Goal: Use online tool/utility: Use online tool/utility

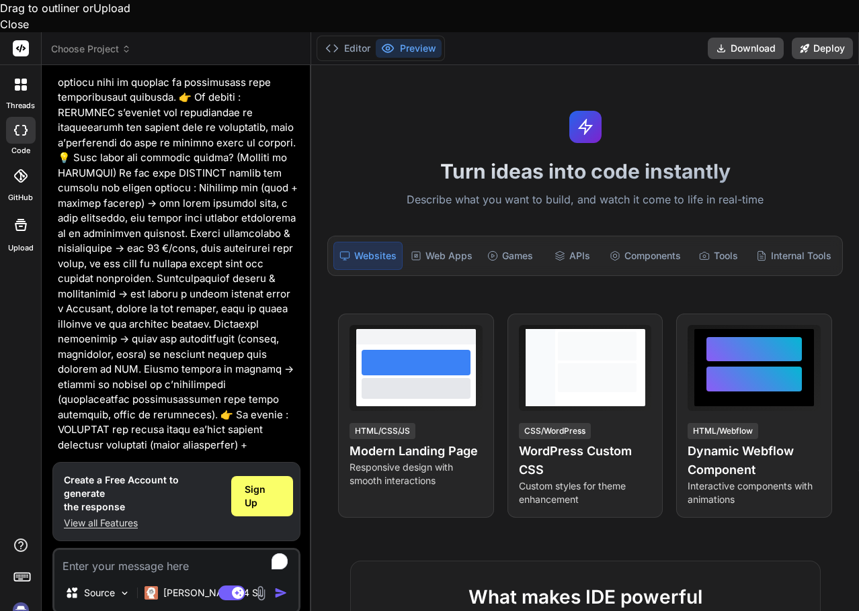
scroll to position [1759, 0]
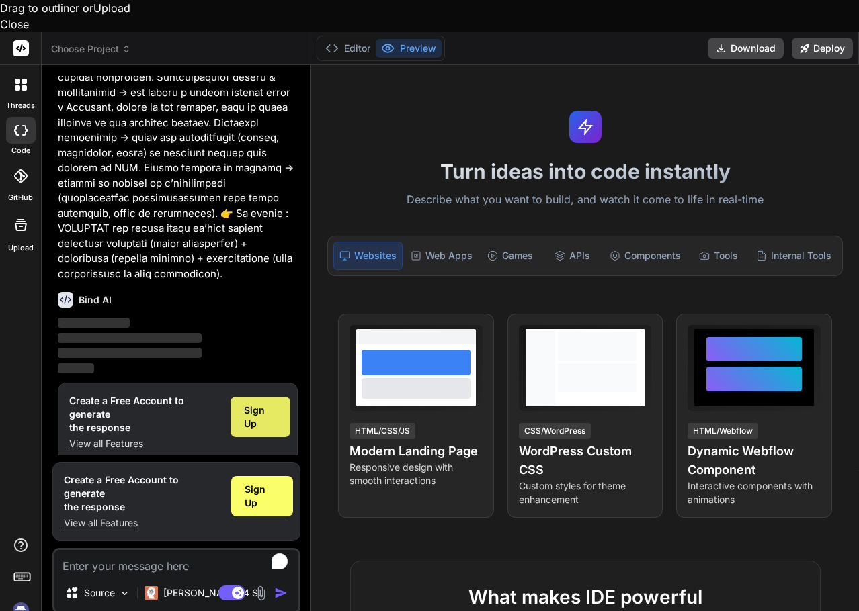
click at [261, 404] on span "Sign Up" at bounding box center [260, 417] width 33 height 27
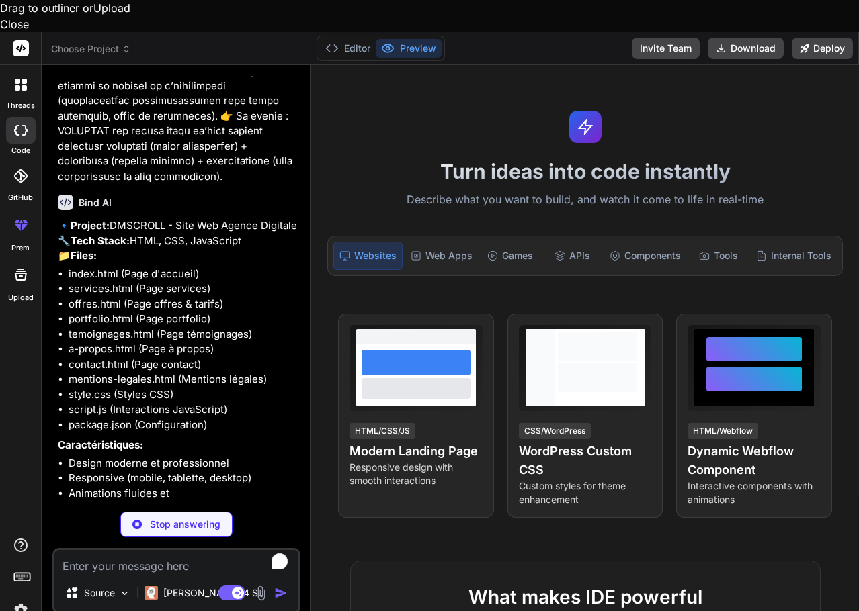
scroll to position [1902, 0]
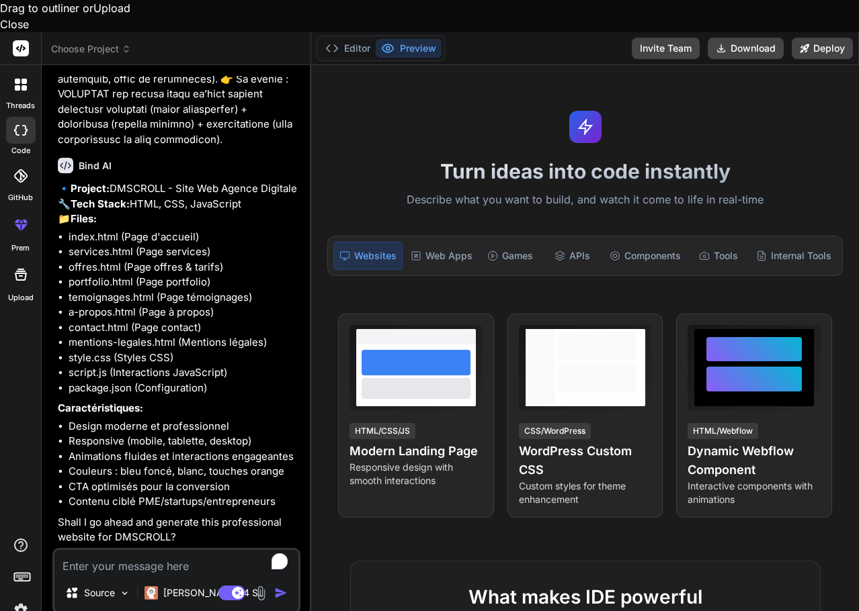
type textarea "x"
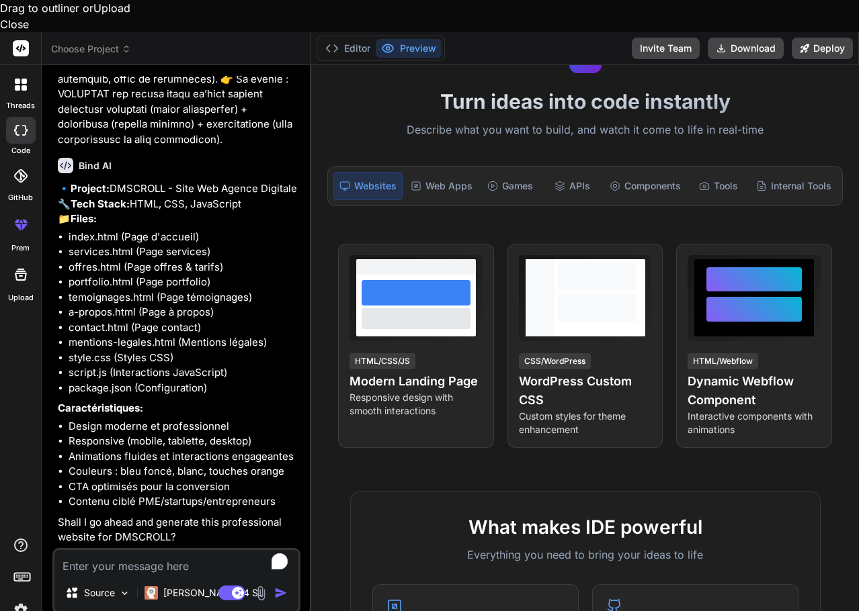
scroll to position [134, 0]
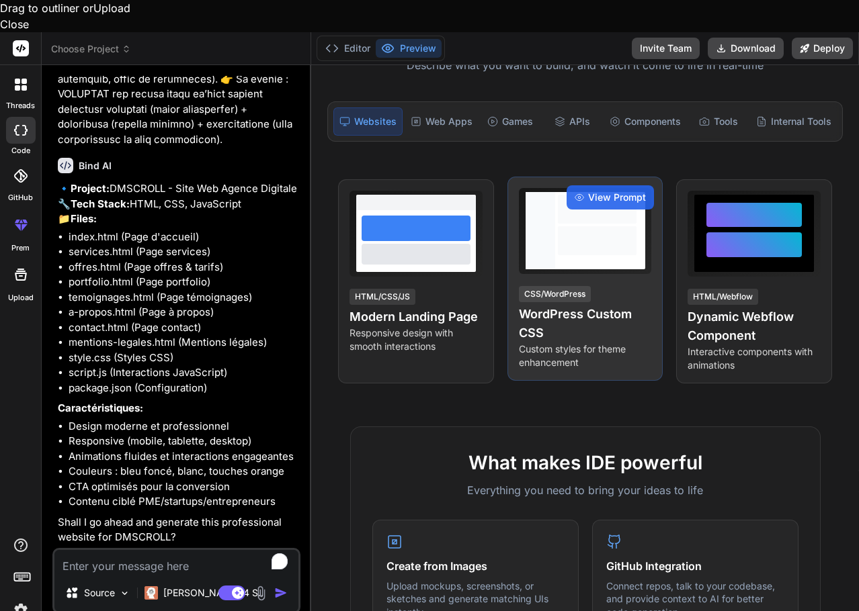
click at [546, 305] on h4 "WordPress Custom CSS" at bounding box center [585, 324] width 133 height 38
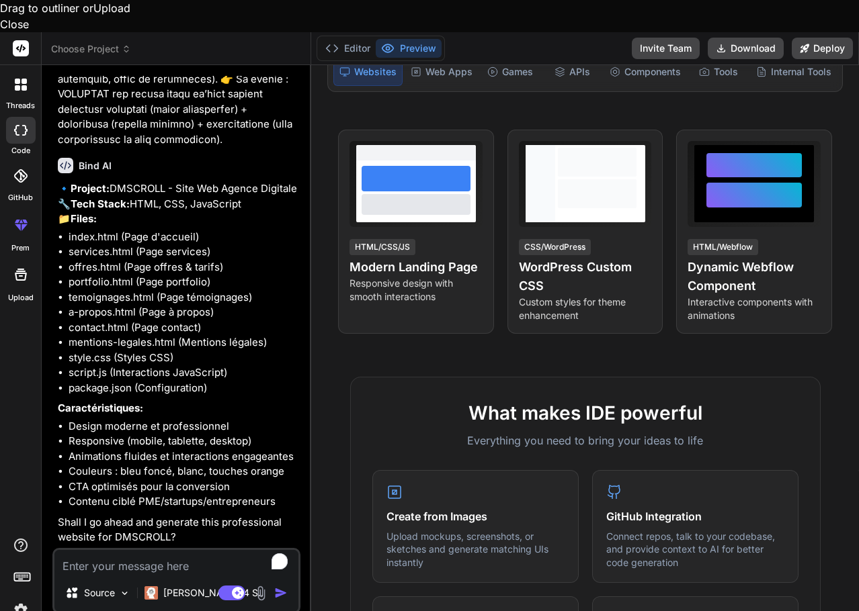
scroll to position [269, 0]
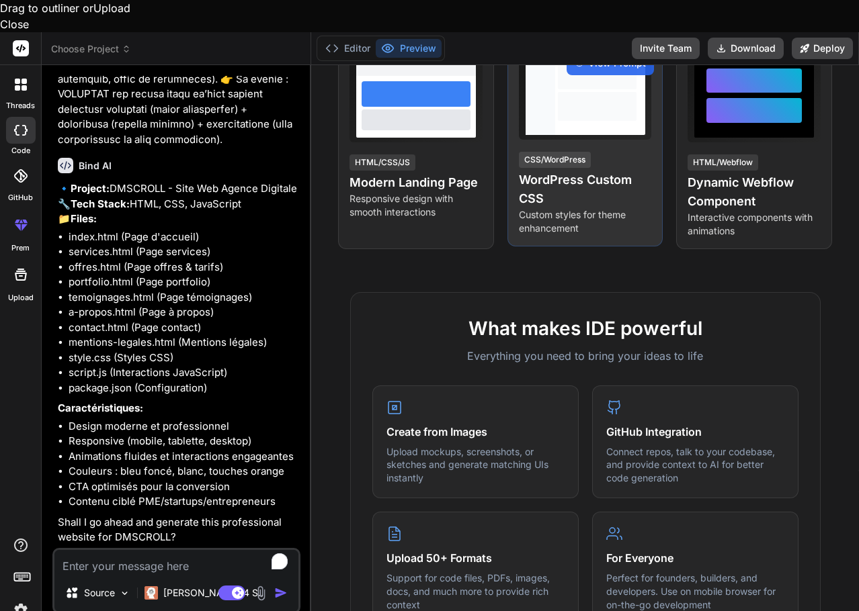
click at [570, 171] on h4 "WordPress Custom CSS" at bounding box center [585, 190] width 133 height 38
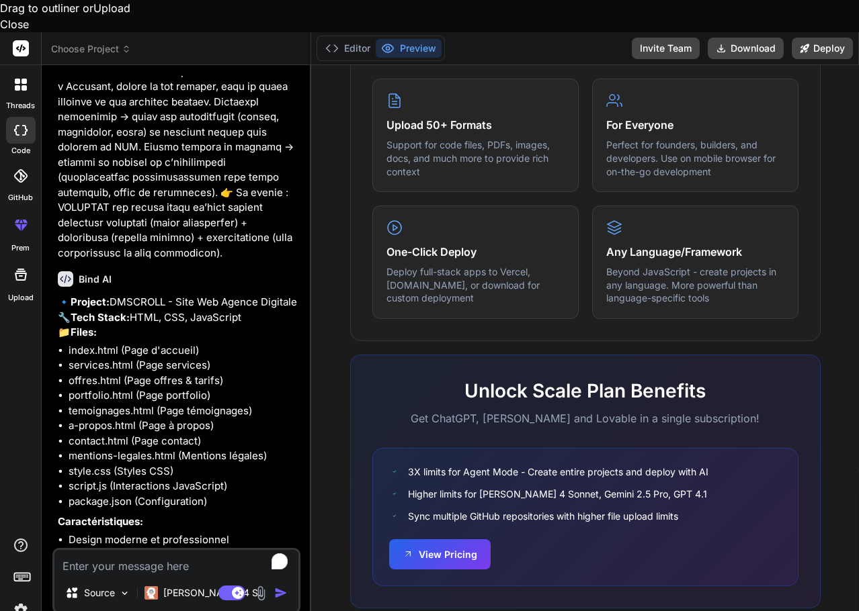
scroll to position [1938, 0]
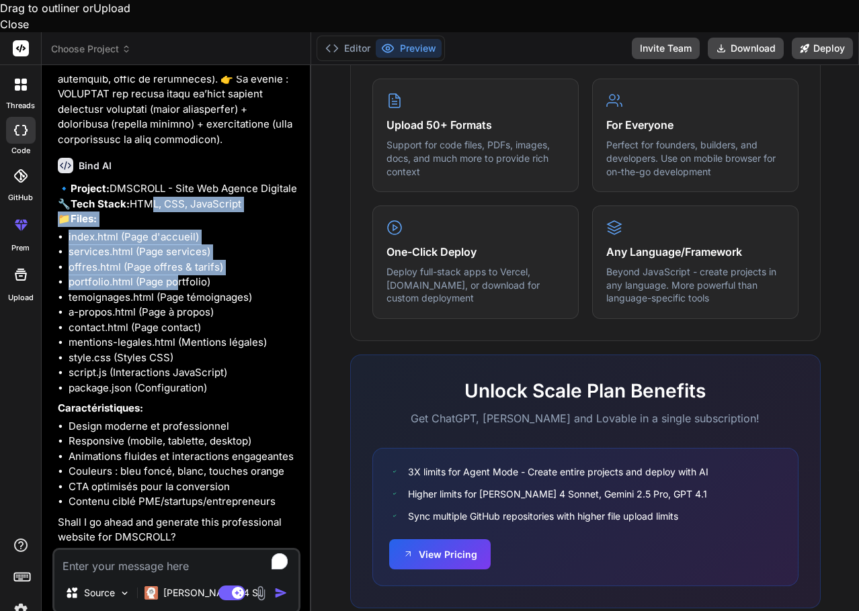
drag, startPoint x: 152, startPoint y: 151, endPoint x: 175, endPoint y: 245, distance: 97.0
click at [175, 245] on div "🔹 Project: DMSCROLL - Site Web Agence Digitale 🔧 Tech Stack: HTML, CSS, JavaScr…" at bounding box center [178, 363] width 240 height 364
click at [134, 260] on li "offres.html (Page offres & tarifs)" at bounding box center [183, 267] width 229 height 15
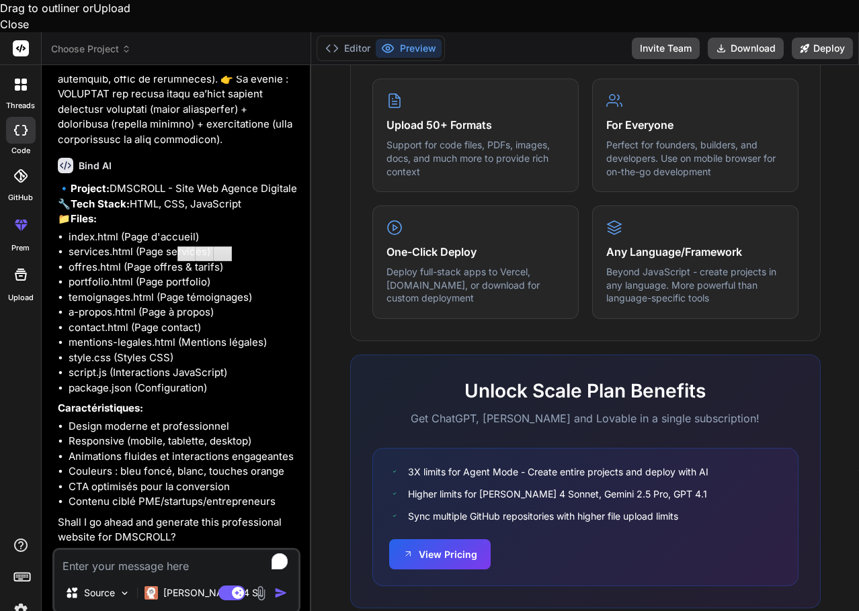
click at [140, 550] on textarea "To enrich screen reader interactions, please activate Accessibility in Grammarl…" at bounding box center [176, 562] width 244 height 24
type textarea "y"
type textarea "x"
type textarea "ye"
type textarea "x"
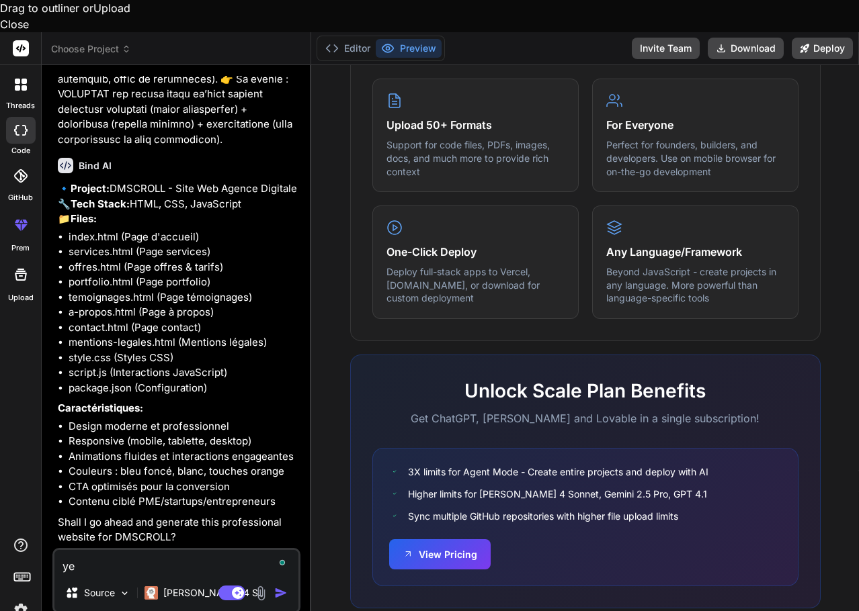
type textarea "yes"
type textarea "x"
type textarea "yes"
type textarea "x"
type textarea "yes f"
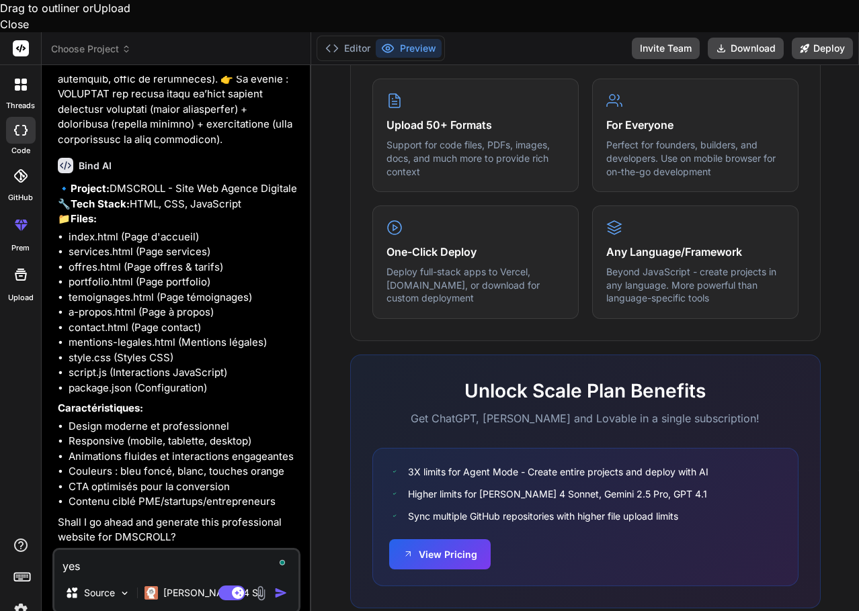
type textarea "x"
type textarea "yes fo"
type textarea "x"
type textarea "yes for"
type textarea "x"
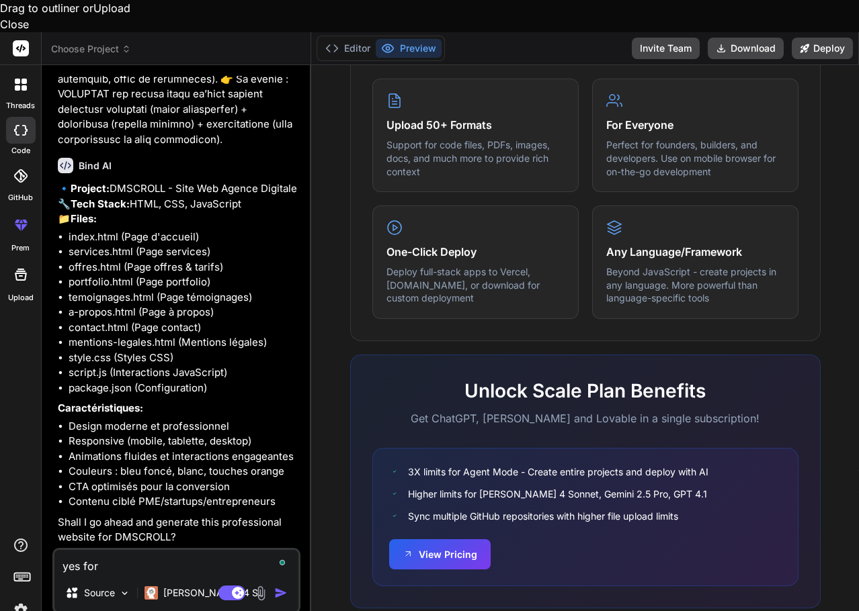
type textarea "yes for"
type textarea "x"
type textarea "yes for w"
type textarea "x"
type textarea "yes for wo"
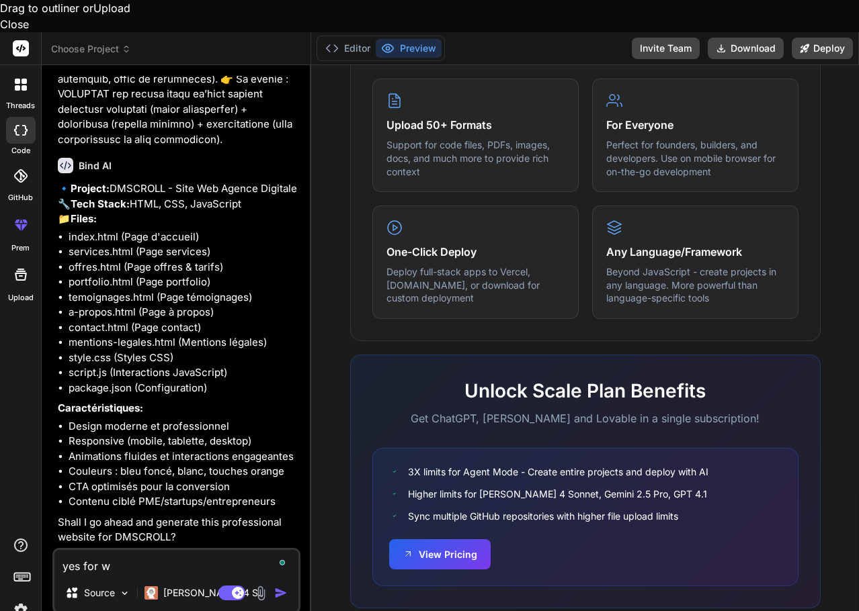
type textarea "x"
type textarea "yes for wor"
type textarea "x"
type textarea "yes for word"
type textarea "x"
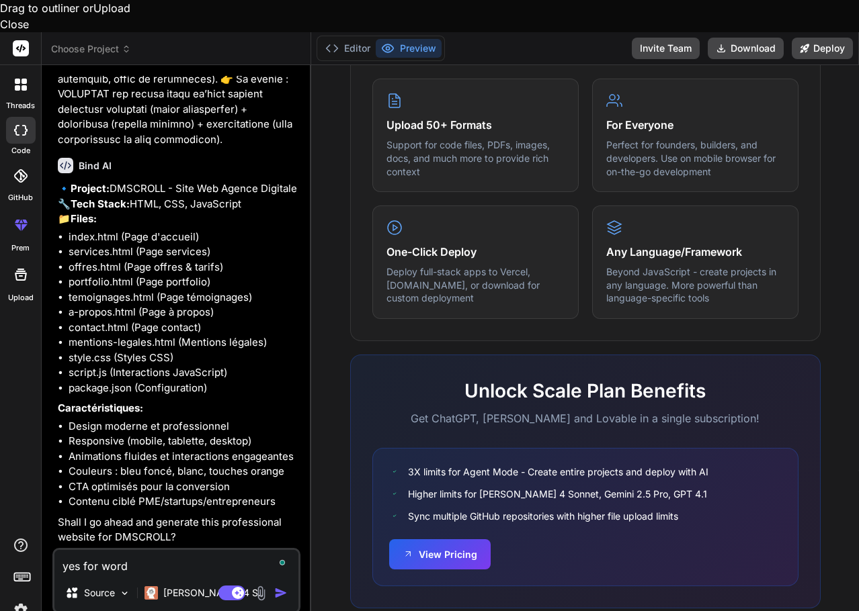
type textarea "yes for wordp"
type textarea "x"
type textarea "yes for wordpr"
type textarea "x"
type textarea "yes for wordpre"
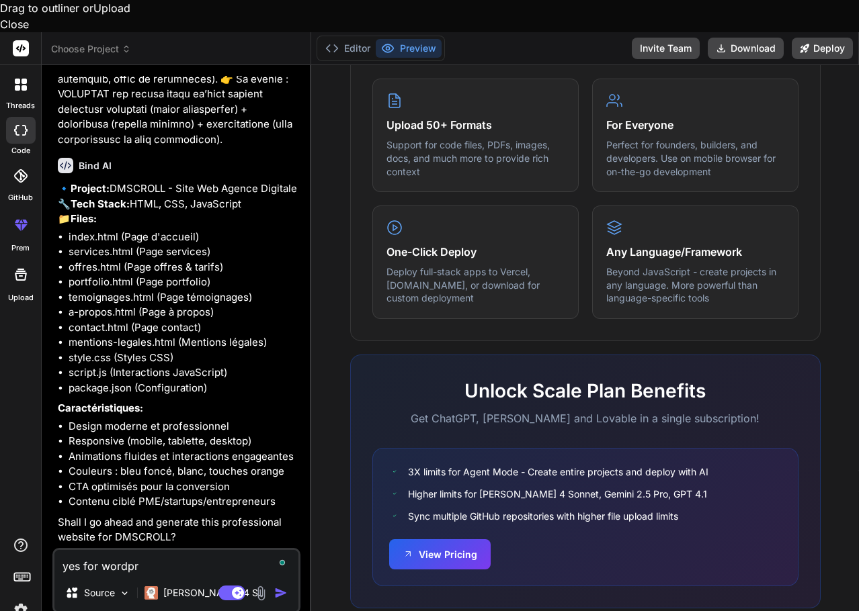
type textarea "x"
type textarea "yes for wordpres"
type textarea "x"
type textarea "yes for wordpress"
type textarea "x"
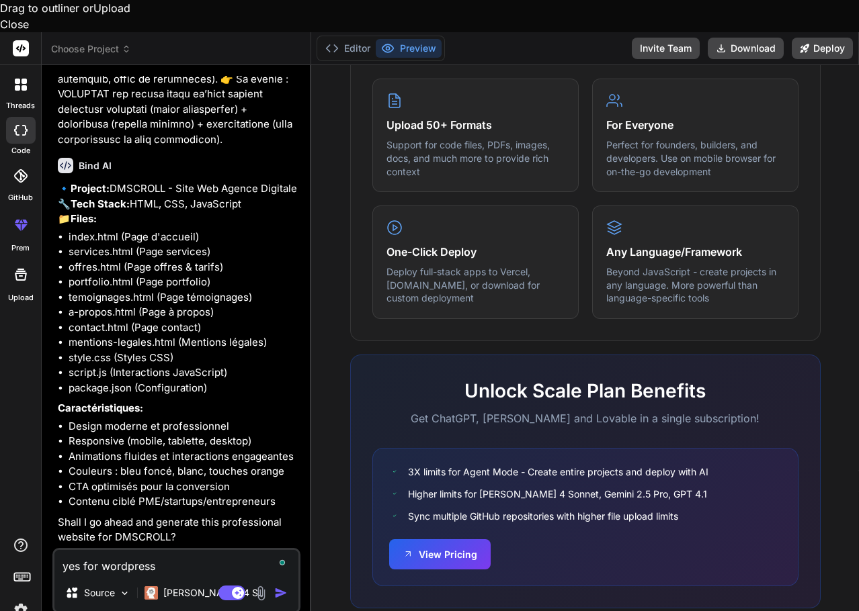
type textarea "yes for wordpress"
type textarea "x"
type textarea "yes ifor wordpress"
type textarea "x"
type textarea "yes i for wordpress"
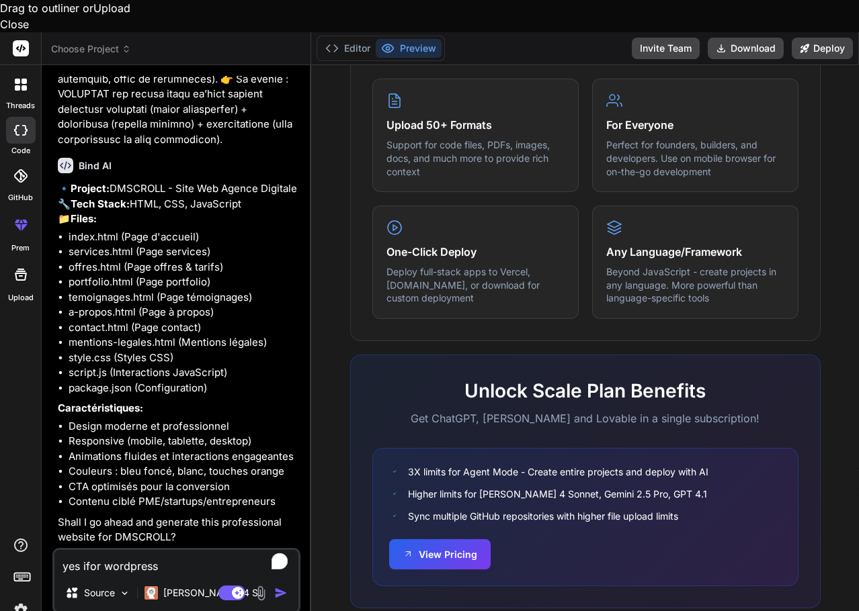
type textarea "x"
type textarea "yes i wfor wordpress"
type textarea "x"
type textarea "yes i wifor wordpress"
type textarea "x"
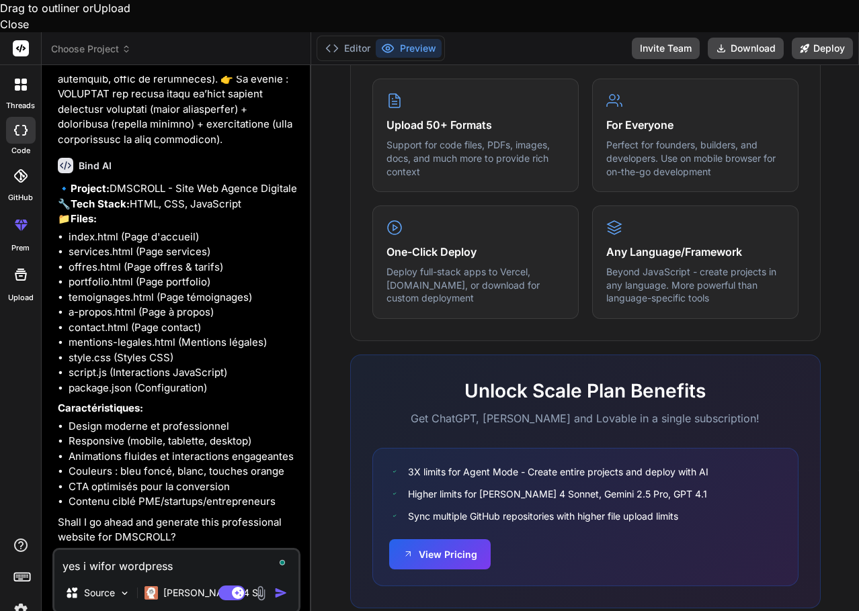
type textarea "yes i wilfor wordpress"
type textarea "x"
type textarea "yes [PERSON_NAME] wordpress"
type textarea "x"
type textarea "yes i will for wordpress"
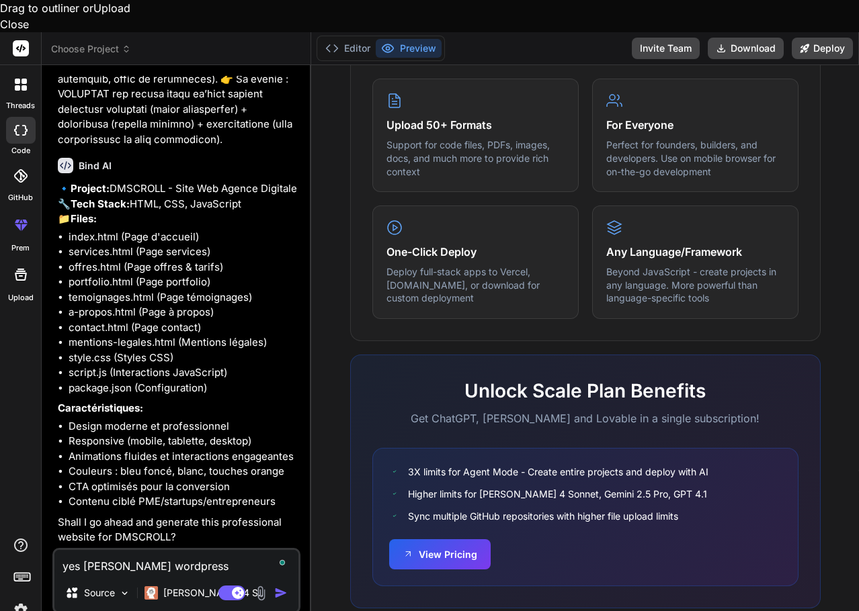
type textarea "x"
type textarea "yes i will cfor wordpress"
type textarea "x"
type textarea "yes i will cofor wordpress"
type textarea "x"
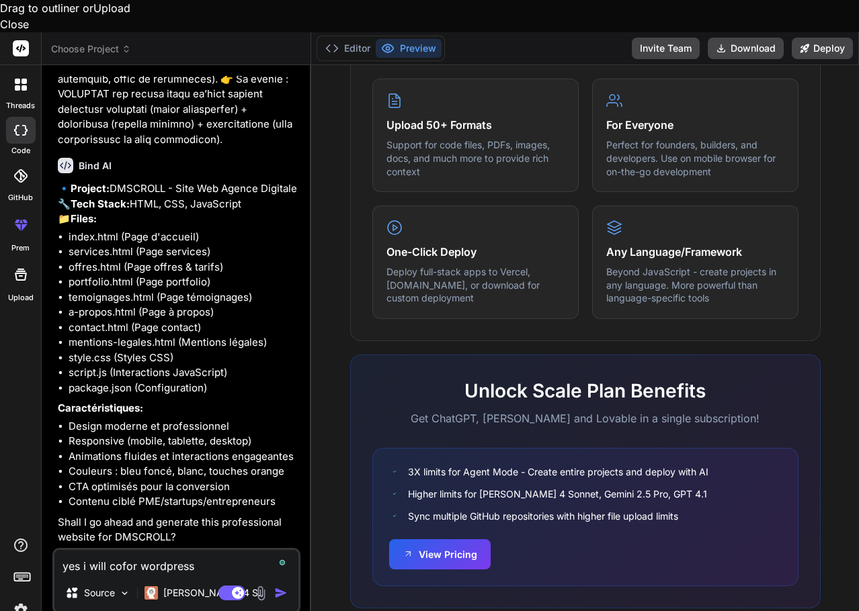
type textarea "yes i will copfor wordpress"
type textarea "x"
type textarea "yes i will copyfor wordpress"
type textarea "x"
type textarea "yes i will copy for wordpress"
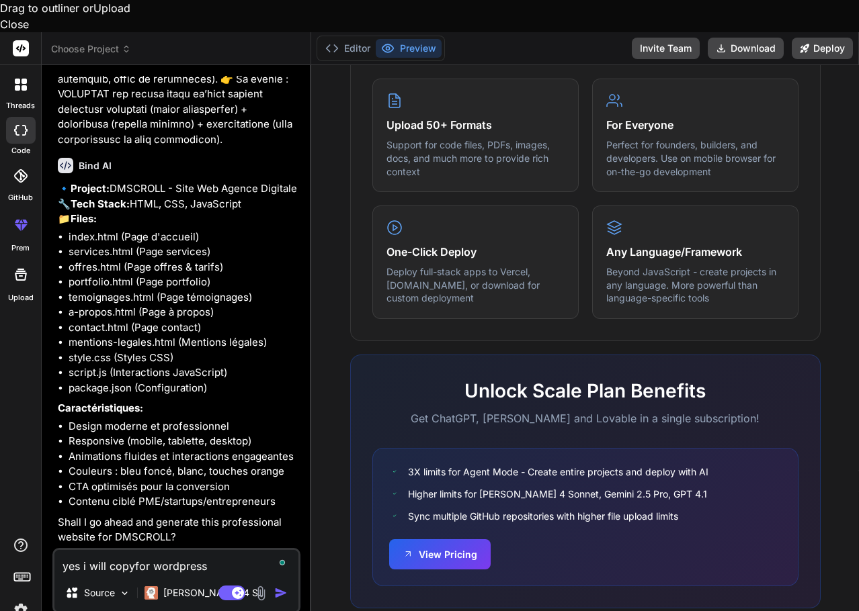
type textarea "x"
type textarea "yes i will copy mfor wordpress"
type textarea "x"
type textarea "yes i will copy mofor wordpress"
type textarea "x"
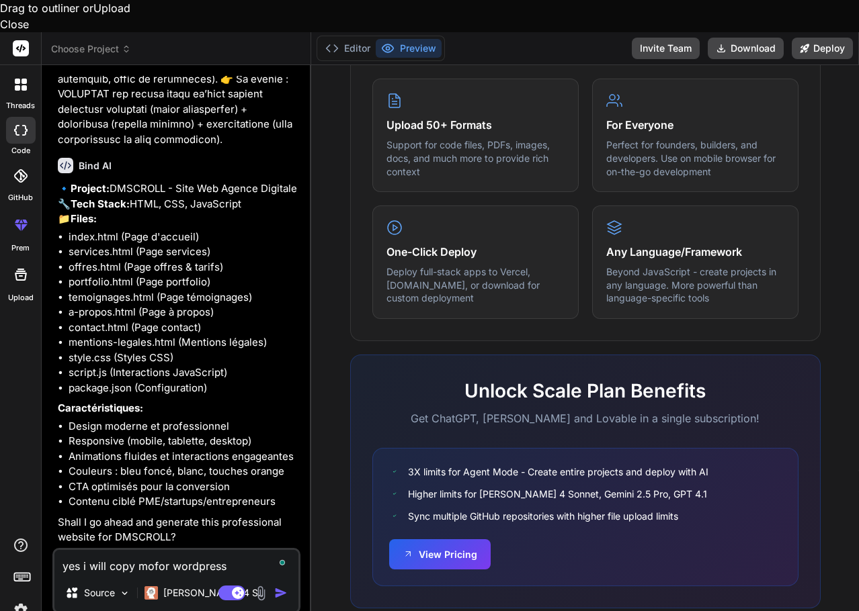
type textarea "yes i will copy modfor wordpress"
type textarea "x"
type textarea "yes i will copy modefor wordpress"
type textarea "x"
type textarea "yes i will copy modelfor wordpress"
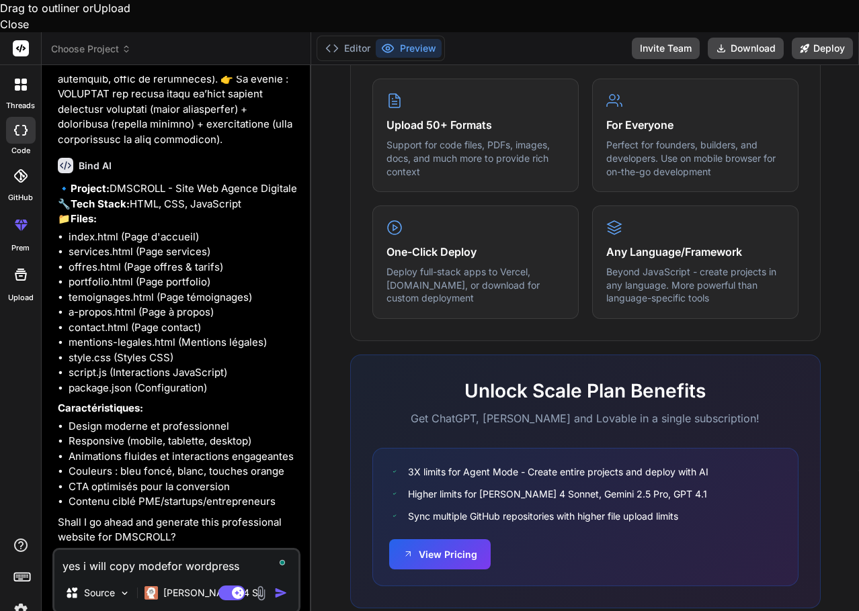
type textarea "x"
type textarea "yes i will copy model for wordpress"
type textarea "x"
type textarea "yes i will copy model for wordpress l"
type textarea "x"
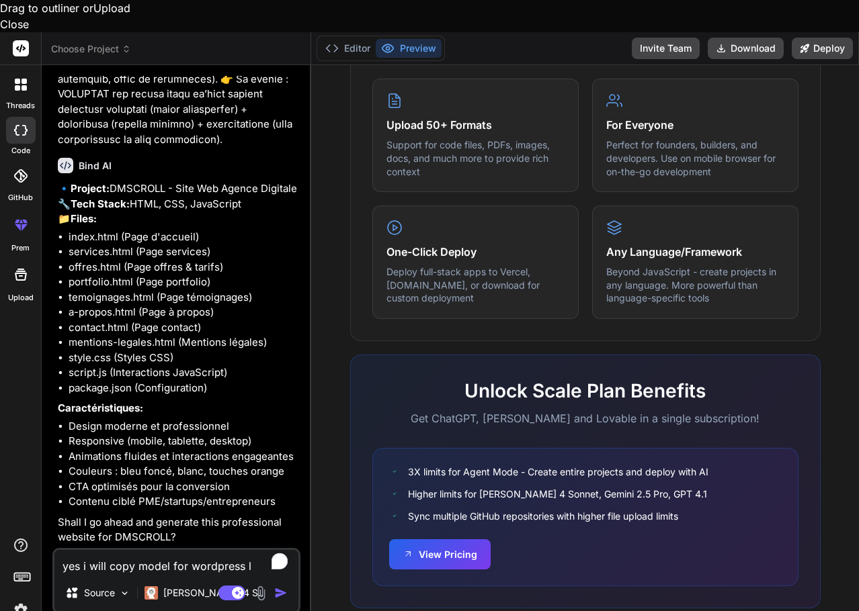
type textarea "yes i will copy model for wordpress la"
type textarea "x"
type textarea "yes i will copy model for wordpress lat"
type textarea "x"
type textarea "yes i will copy model for wordpress late"
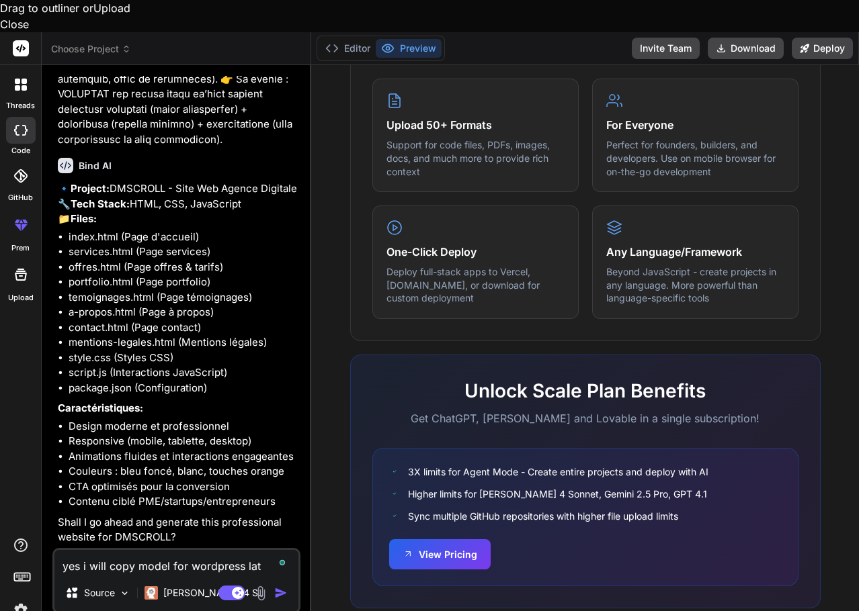
type textarea "x"
type textarea "yes i will copy model for wordpress later"
type textarea "x"
type textarea "yes i will copy model for wordpress later"
type textarea "x"
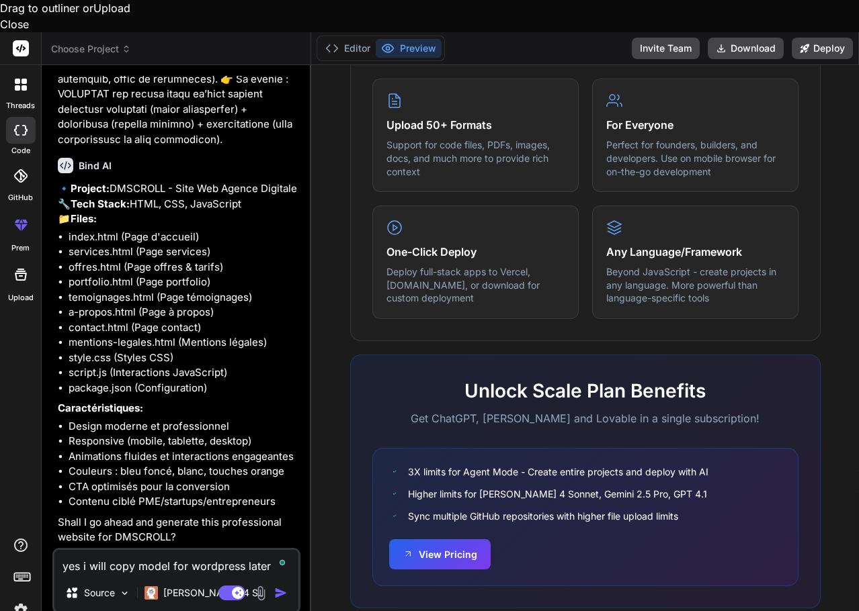
type textarea "yes i will copy model for wordpress later s"
type textarea "x"
type textarea "yes i will copy model for wordpress later so"
type textarea "x"
type textarea "yes i will copy model for wordpress later so"
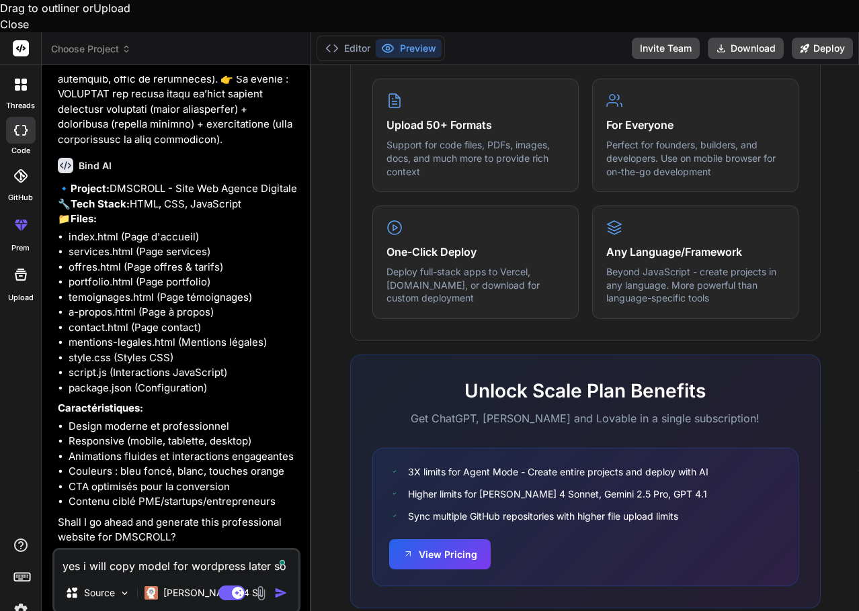
type textarea "x"
type textarea "yes i will copy model for wordpress later so g"
type textarea "x"
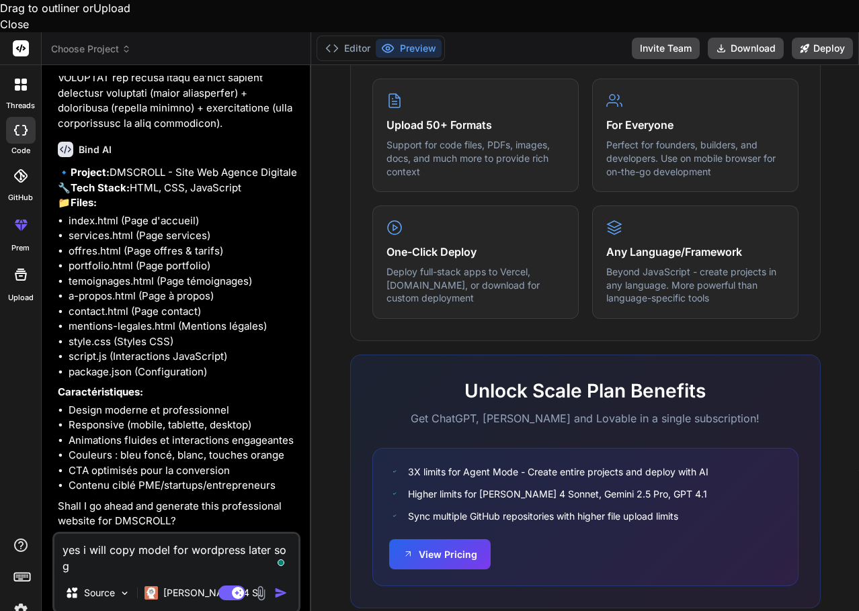
type textarea "yes i will copy model for wordpress later so ge"
type textarea "x"
type textarea "yes i will copy model for wordpress later so gen"
type textarea "x"
type textarea "yes i will copy model for wordpress later so gene"
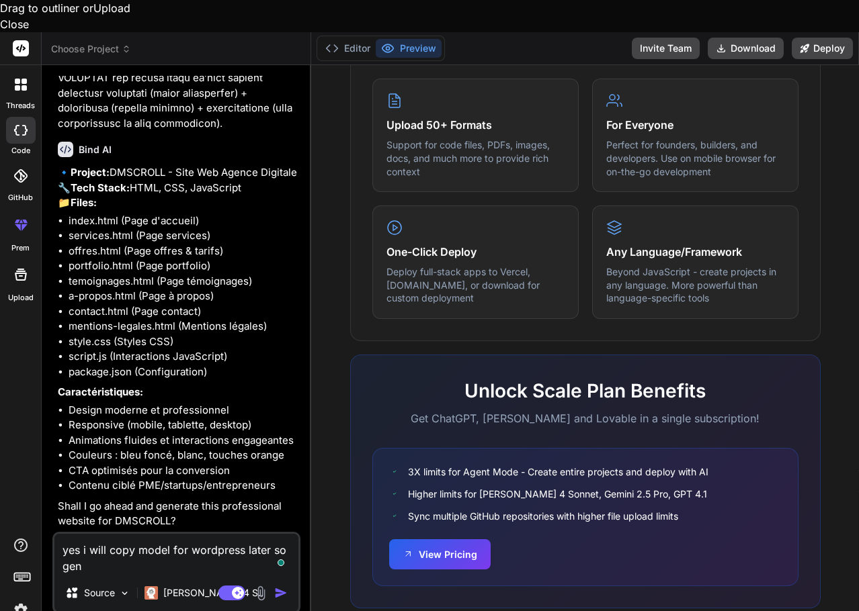
type textarea "x"
type textarea "yes i will copy model for wordpress later so gener"
type textarea "x"
type textarea "yes i will copy model for wordpress later so genera"
type textarea "x"
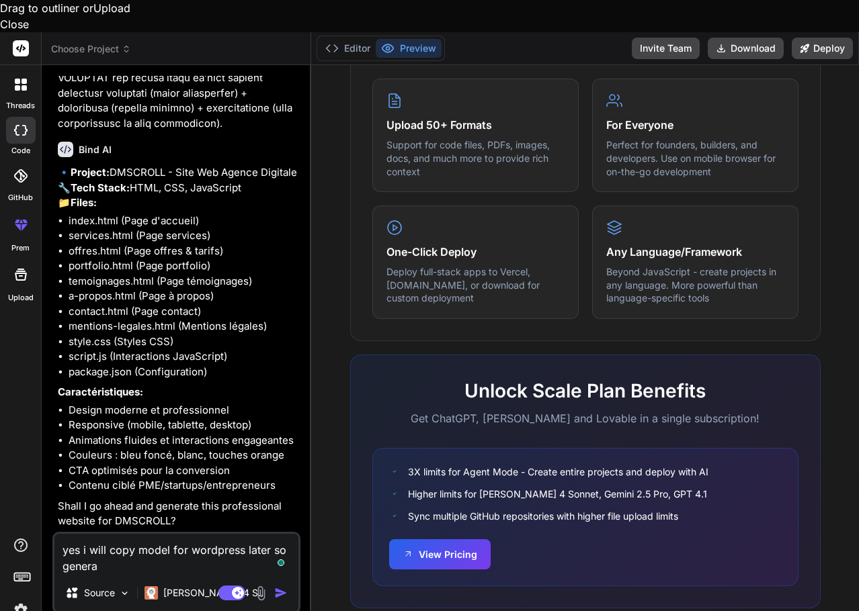
type textarea "yes i will copy model for wordpress later so generat"
type textarea "x"
type textarea "yes i will copy model for wordpress later so generate"
type textarea "x"
type textarea "yes i will copy model for wordpress later so generate"
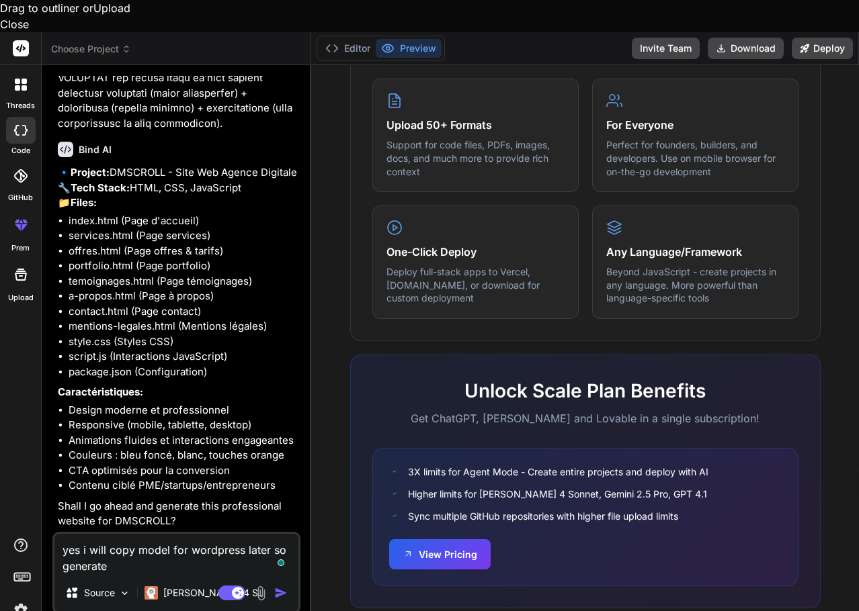
type textarea "x"
type textarea "yes i will copy model for wordpress later so generate p"
type textarea "x"
type textarea "yes i will copy model for wordpress later so generate pl"
type textarea "x"
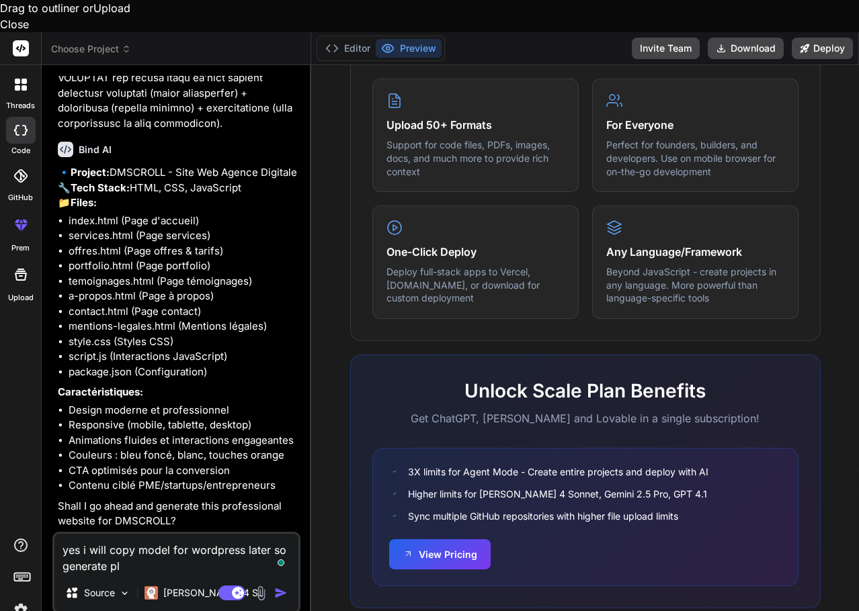
type textarea "yes i will copy model for wordpress later so generate ple"
type textarea "x"
type textarea "yes i will copy model for wordpress later so generate plea"
type textarea "x"
type textarea "yes i will copy model for wordpress later so generate pleas"
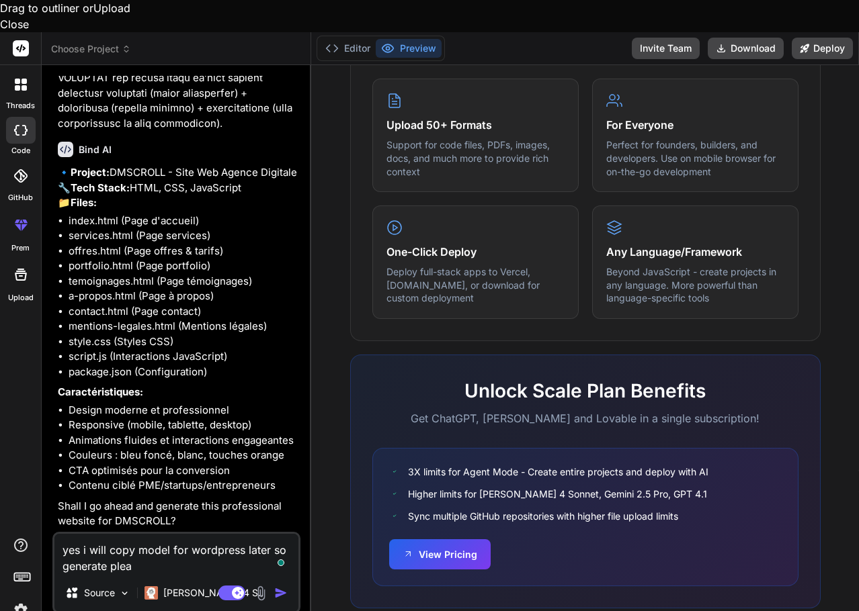
type textarea "x"
type textarea "yes i will copy model for wordpress later so generate please"
type textarea "x"
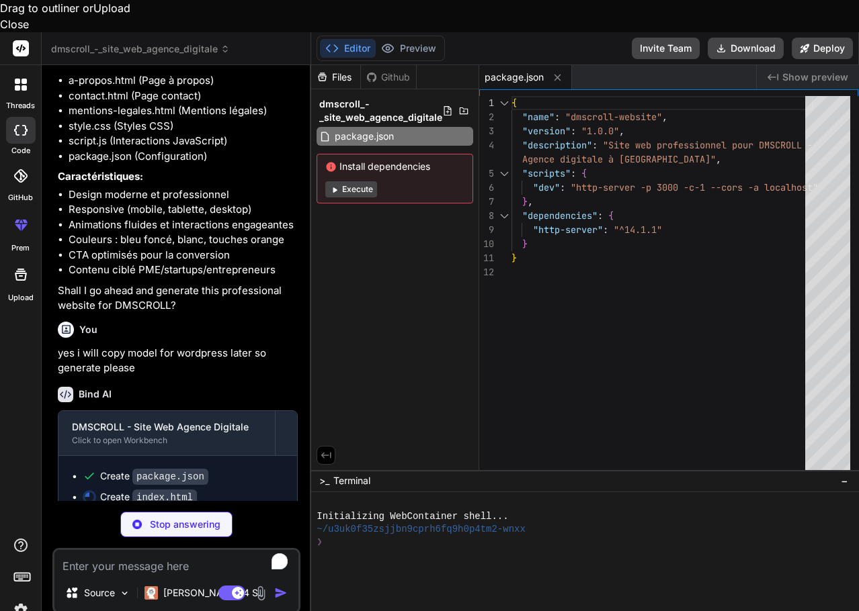
scroll to position [2188, 0]
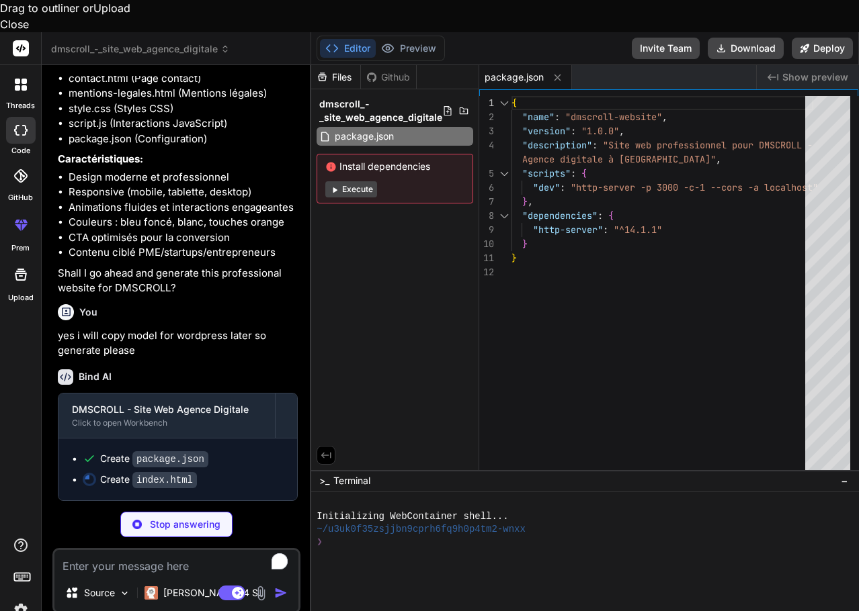
click at [357, 181] on button "Execute" at bounding box center [351, 189] width 52 height 16
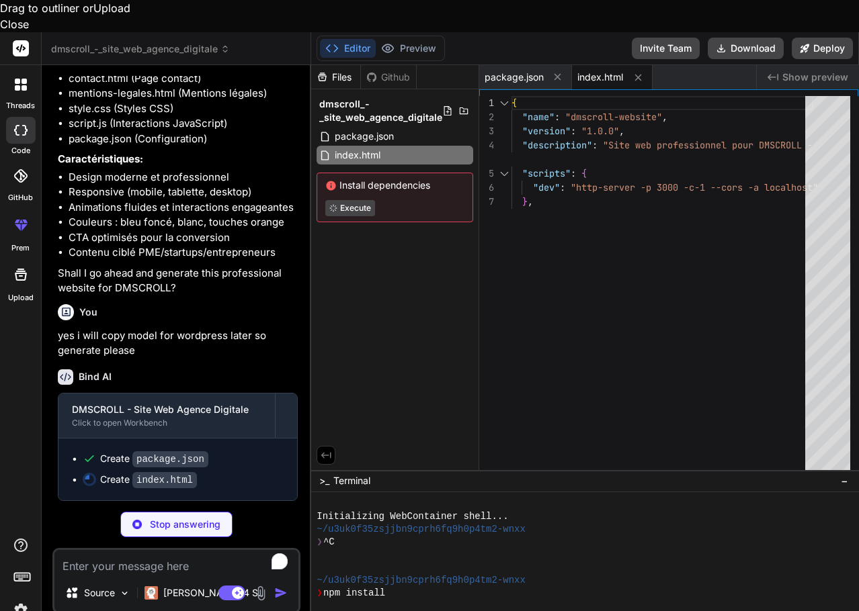
type textarea "x"
type textarea "<script src="script.js"></script> </body> </html>"
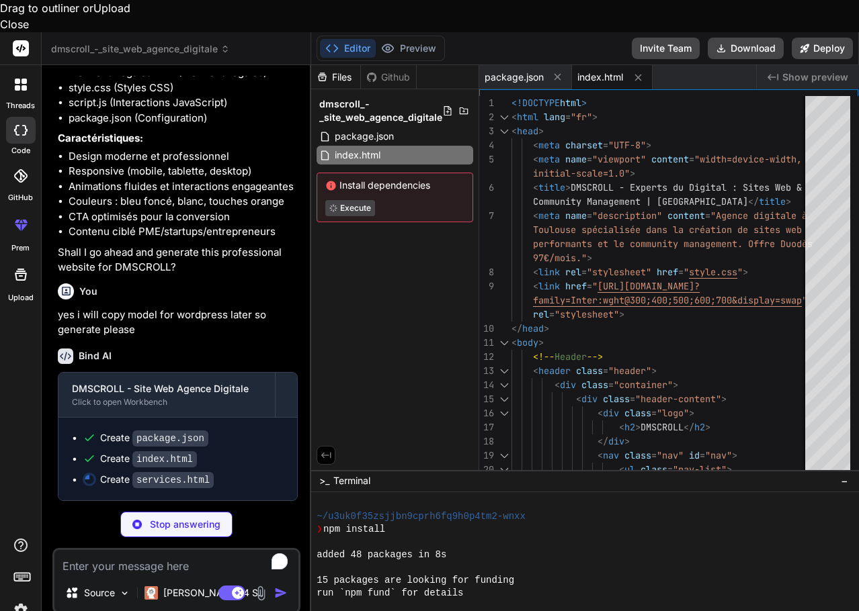
scroll to position [102, 0]
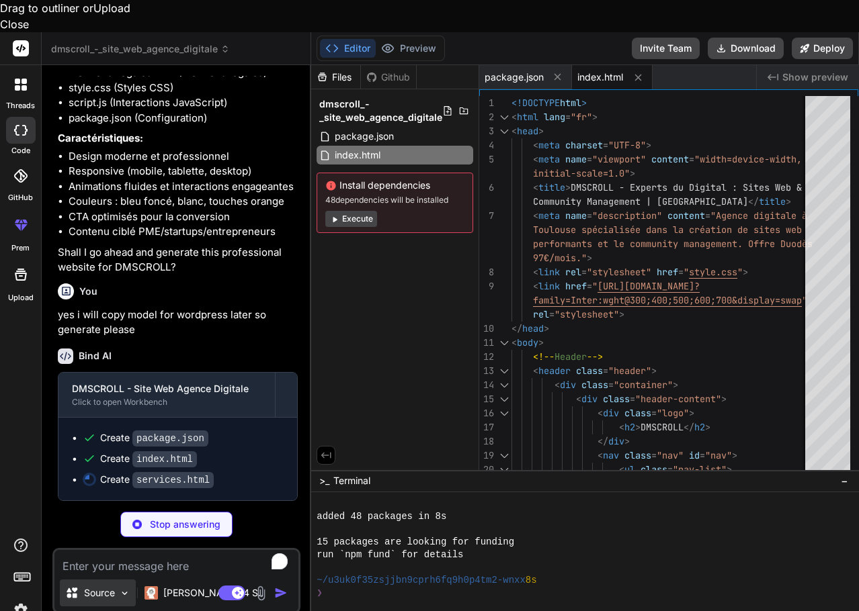
click at [124, 588] on img at bounding box center [124, 593] width 11 height 11
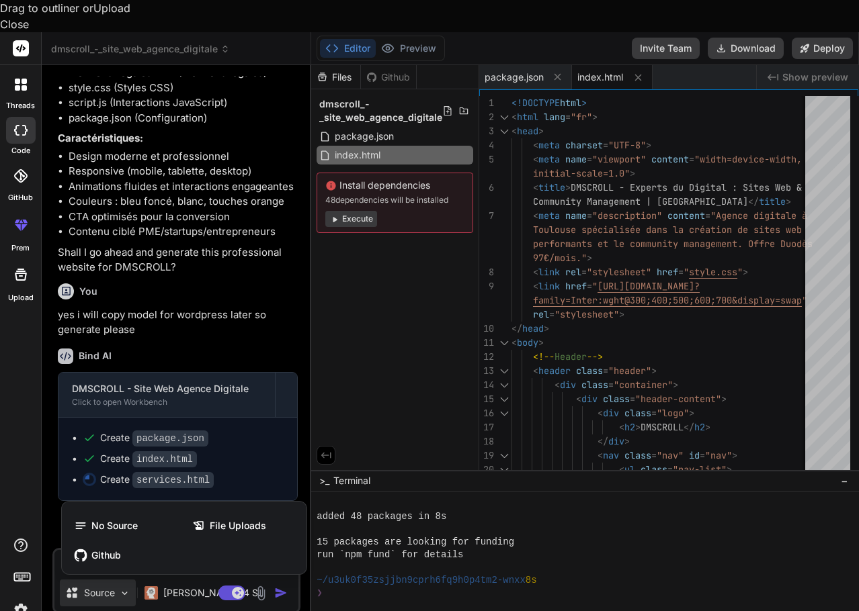
click at [302, 327] on div at bounding box center [429, 305] width 859 height 611
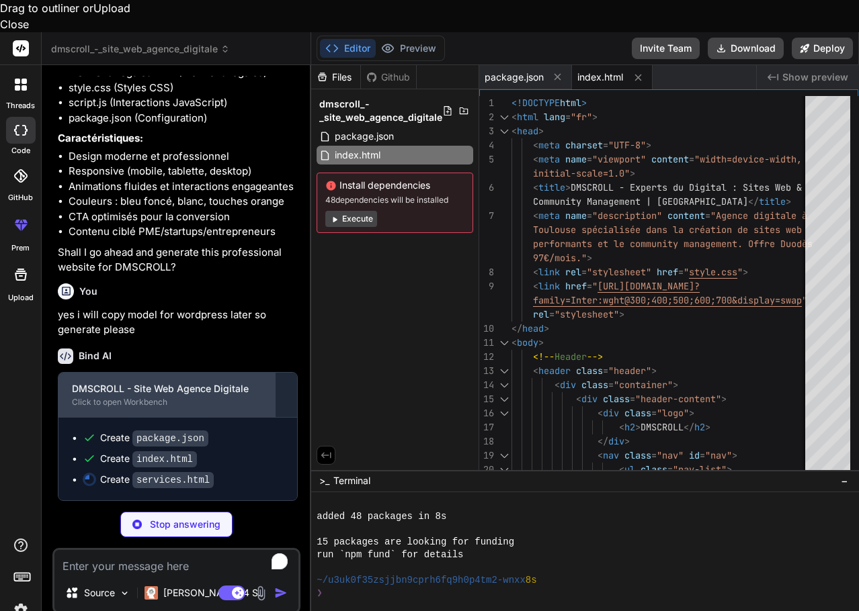
scroll to position [2208, 0]
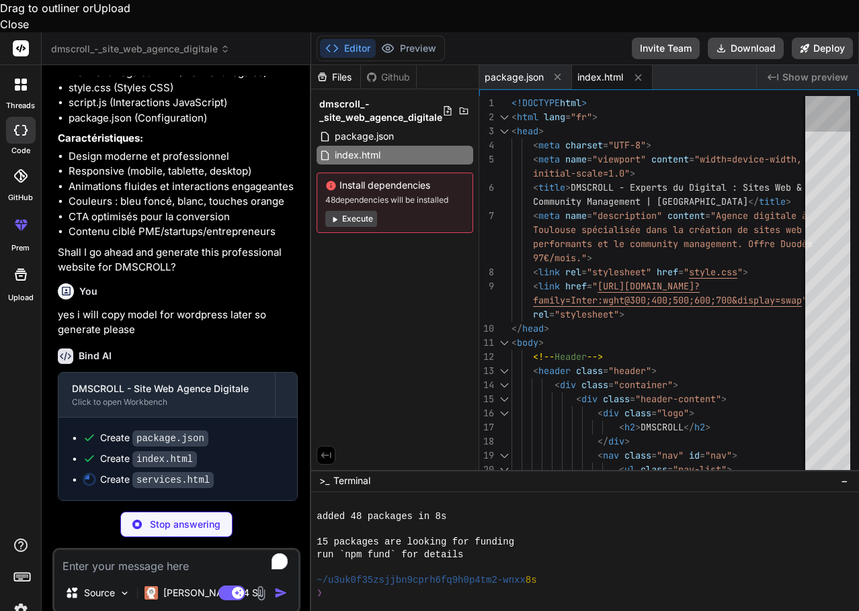
type textarea "x"
type textarea "</div> </div> </footer> <script src="script.js"></script> </body> </html>"
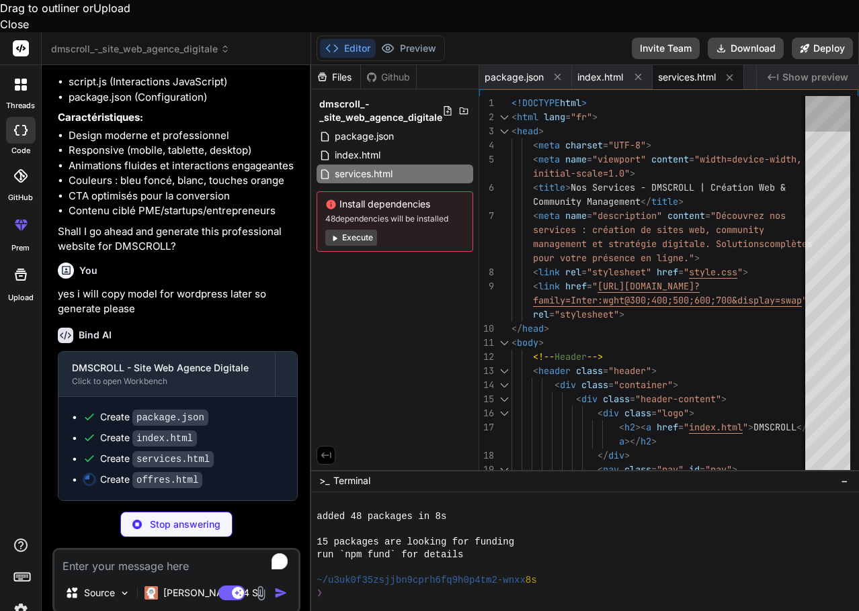
type textarea "x"
type textarea "</div> </footer> <script src="script.js"></script> </body> </html>"
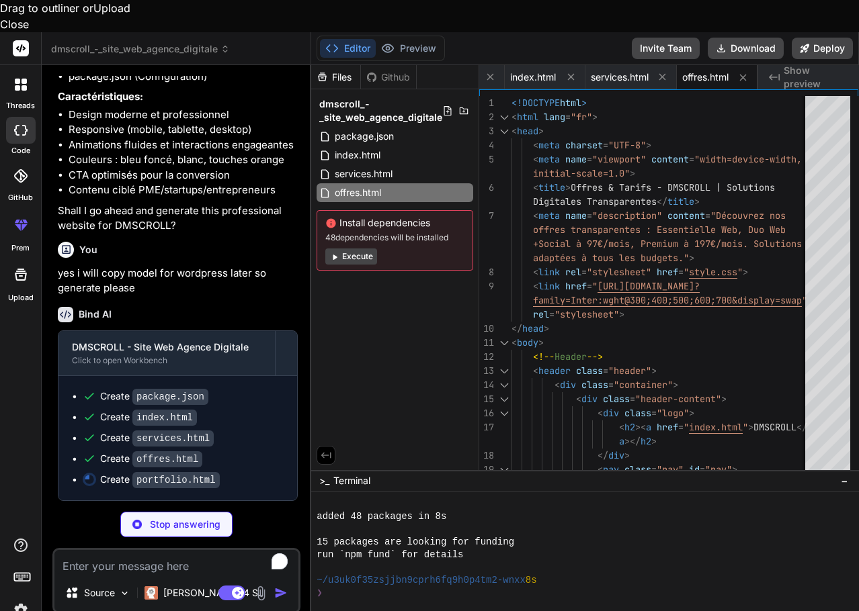
scroll to position [2250, 0]
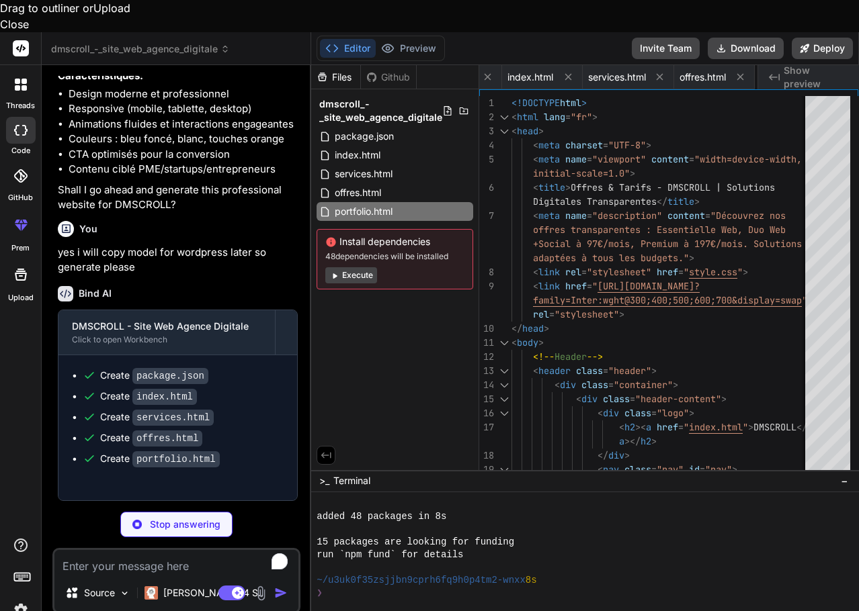
type textarea "x"
type textarea "réservés.</p> </div> </div> </footer> <script src="script.js"></script> </body>…"
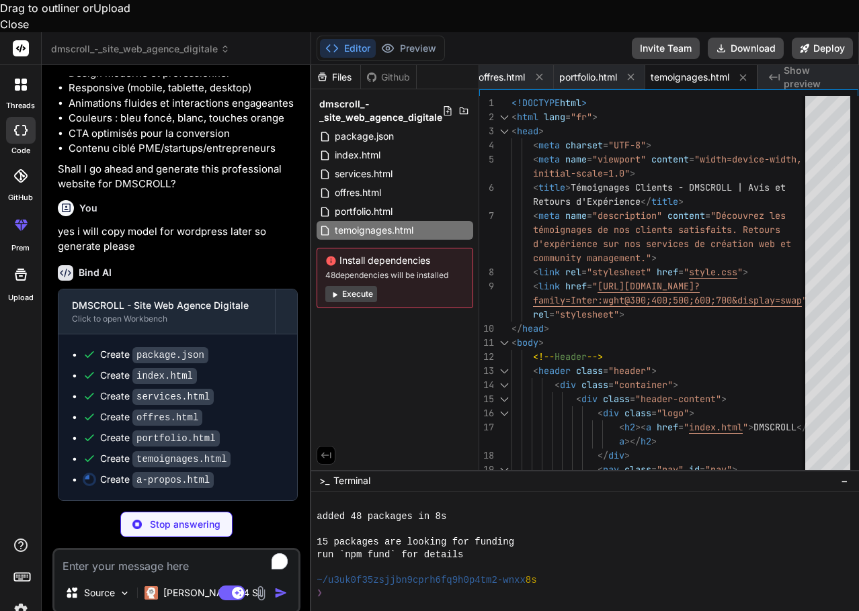
scroll to position [2292, 0]
type textarea "x"
type textarea "</div> </footer> <script src="script.js"></script> </body> </html>"
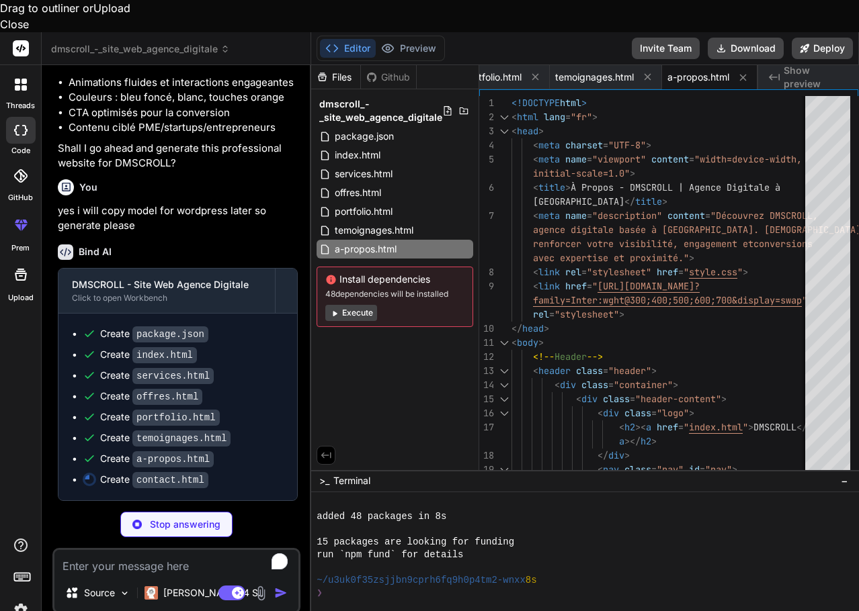
scroll to position [2313, 0]
type textarea "x"
type textarea "<script src="script.js"></script> </body> </html>"
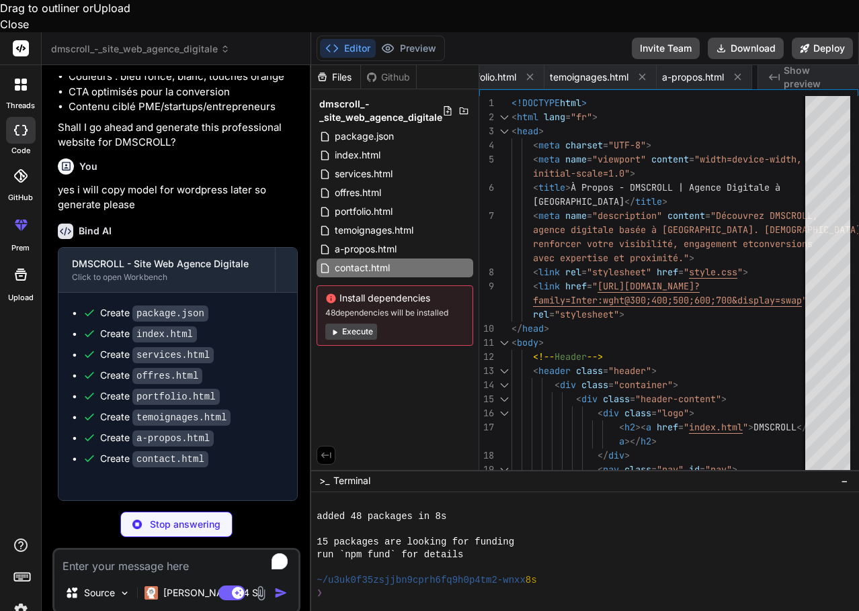
type textarea "x"
type textarea "</footer> <script src="script.js"></script> </body> </html>"
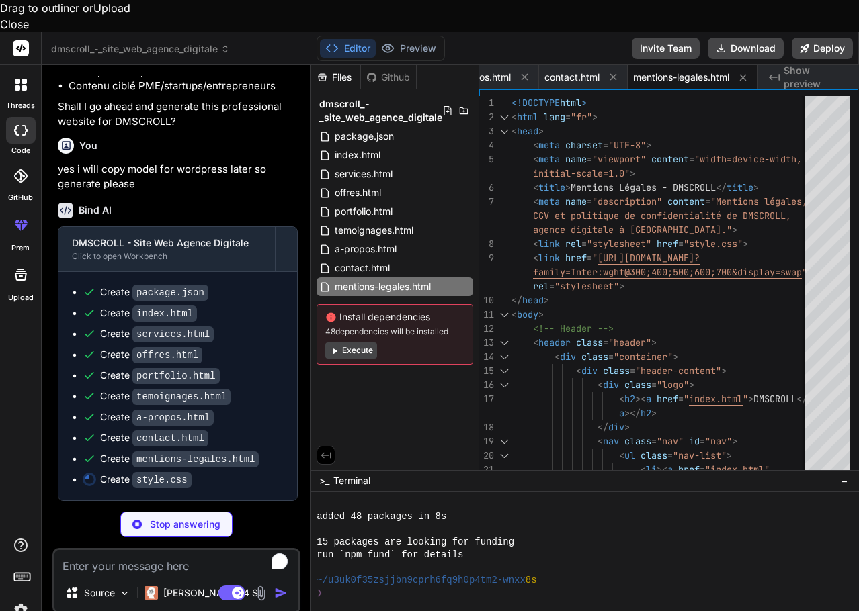
scroll to position [2354, 0]
click at [359, 343] on button "Execute" at bounding box center [351, 351] width 52 height 16
type textarea "x"
type textarea "line-height: 1.4; } .page-header { background: none !important; color: black !i…"
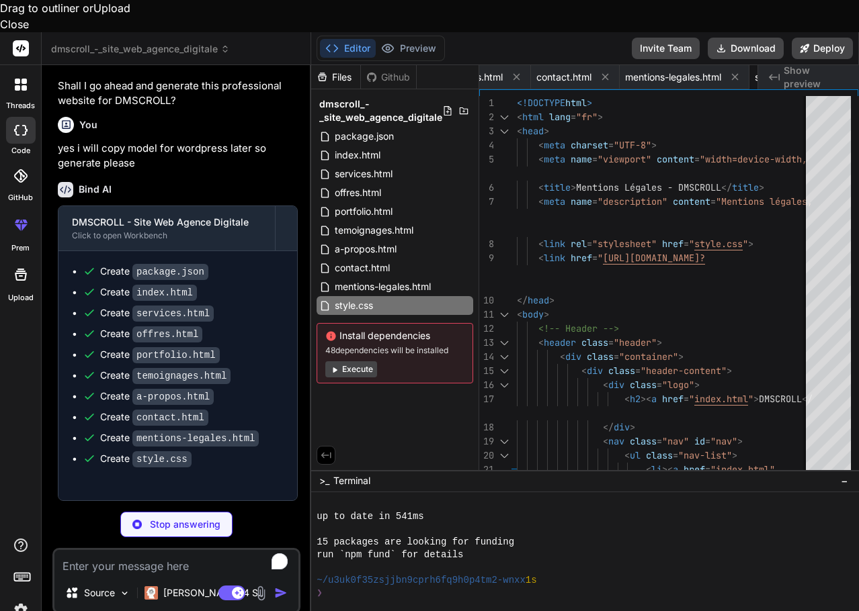
type textarea "x"
type textarea "element.addEventListener('blur', function() { this.style.outline = ''; this.sty…"
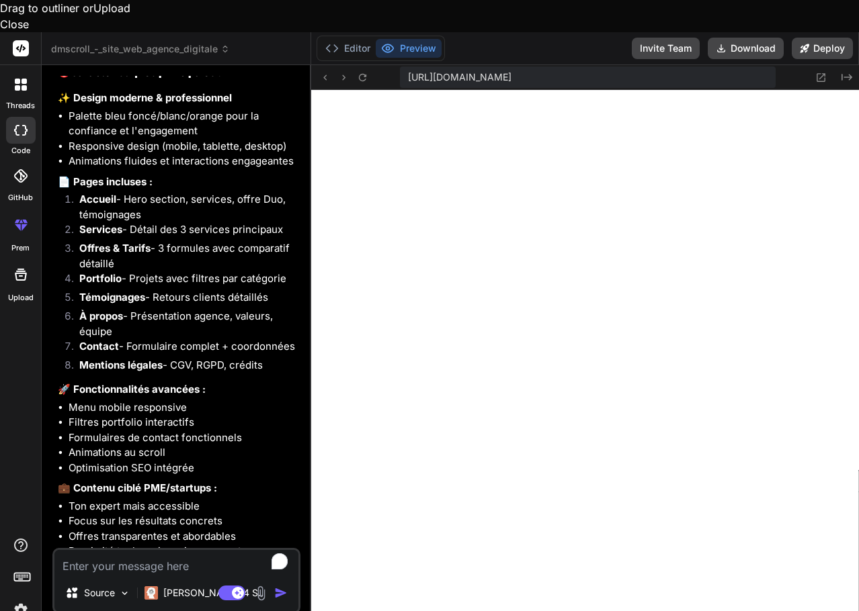
scroll to position [3033, 0]
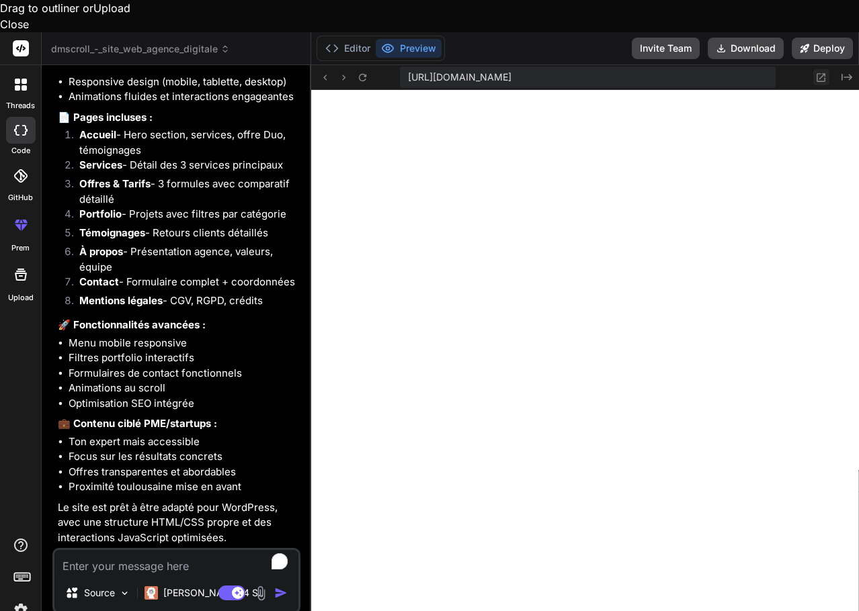
click at [824, 73] on icon at bounding box center [821, 77] width 9 height 9
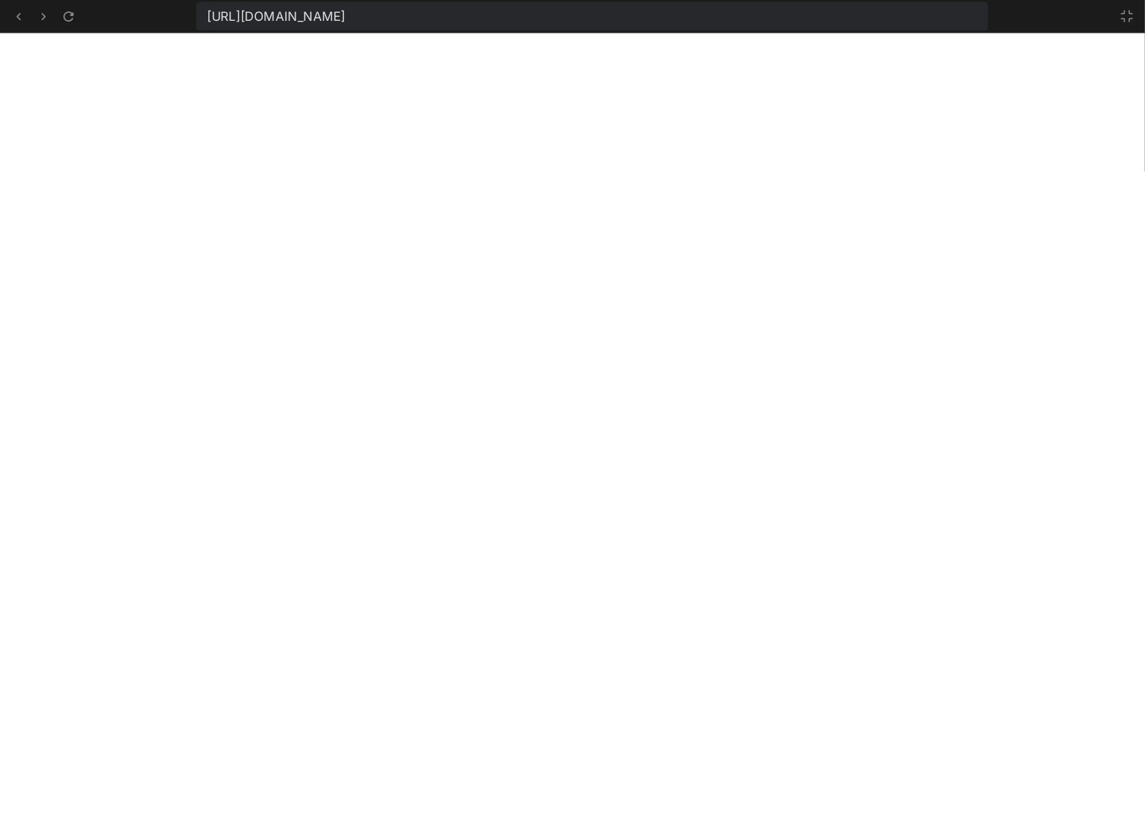
scroll to position [1698, 0]
type textarea "x"
type textarea "this.style.outlineOffset = '2px'; }); element.addEventListener('blur', function…"
type textarea "x"
type textarea "this.style.outlineOffset = ''; }); }); });"
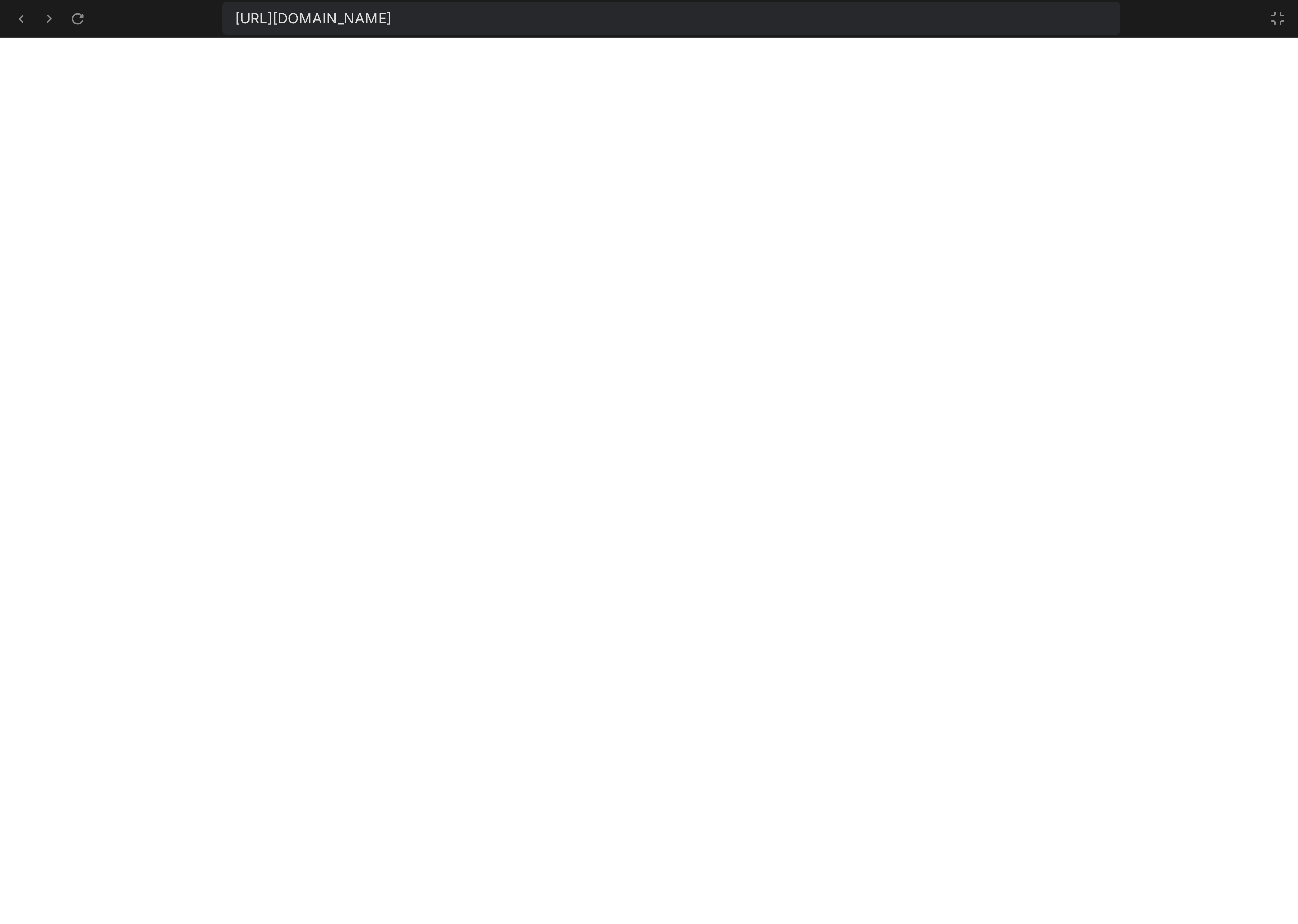
scroll to position [676, 0]
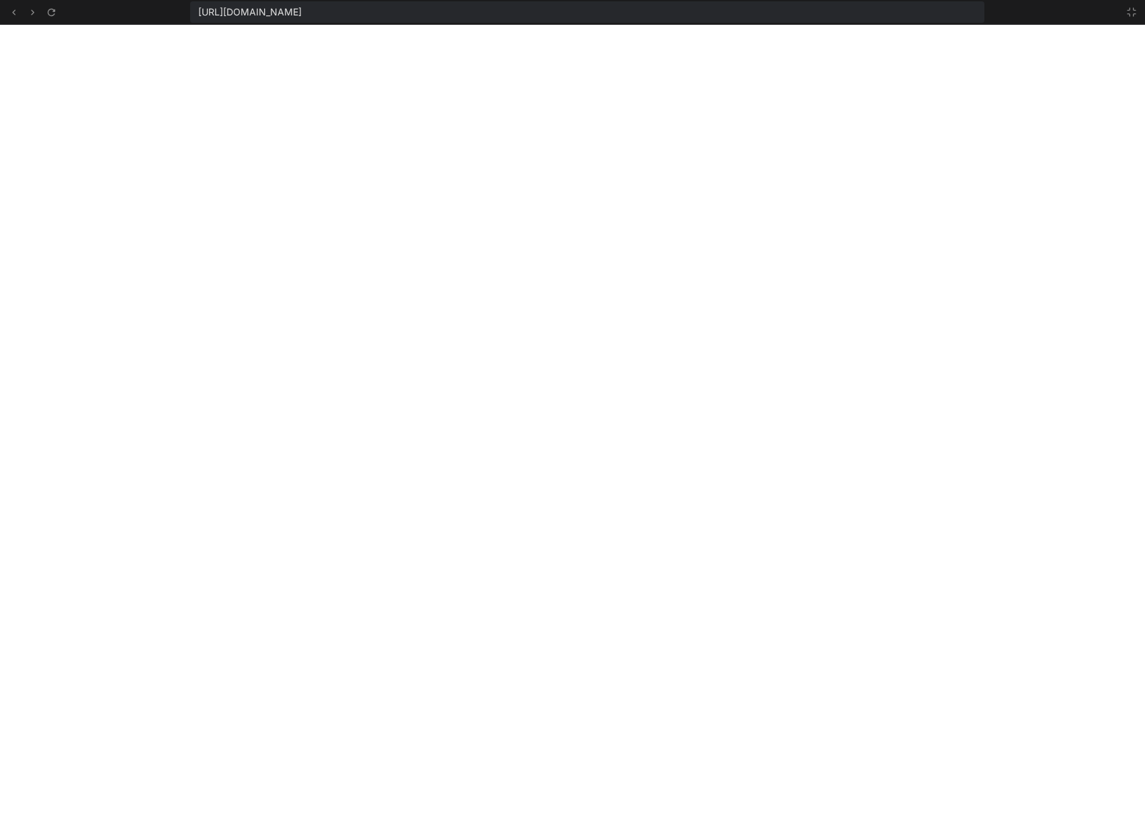
type textarea "x"
type textarea "}); });"
type textarea "x"
type textarea "element.addEventListener('blur', function() { this.style.outline = ''; this.sty…"
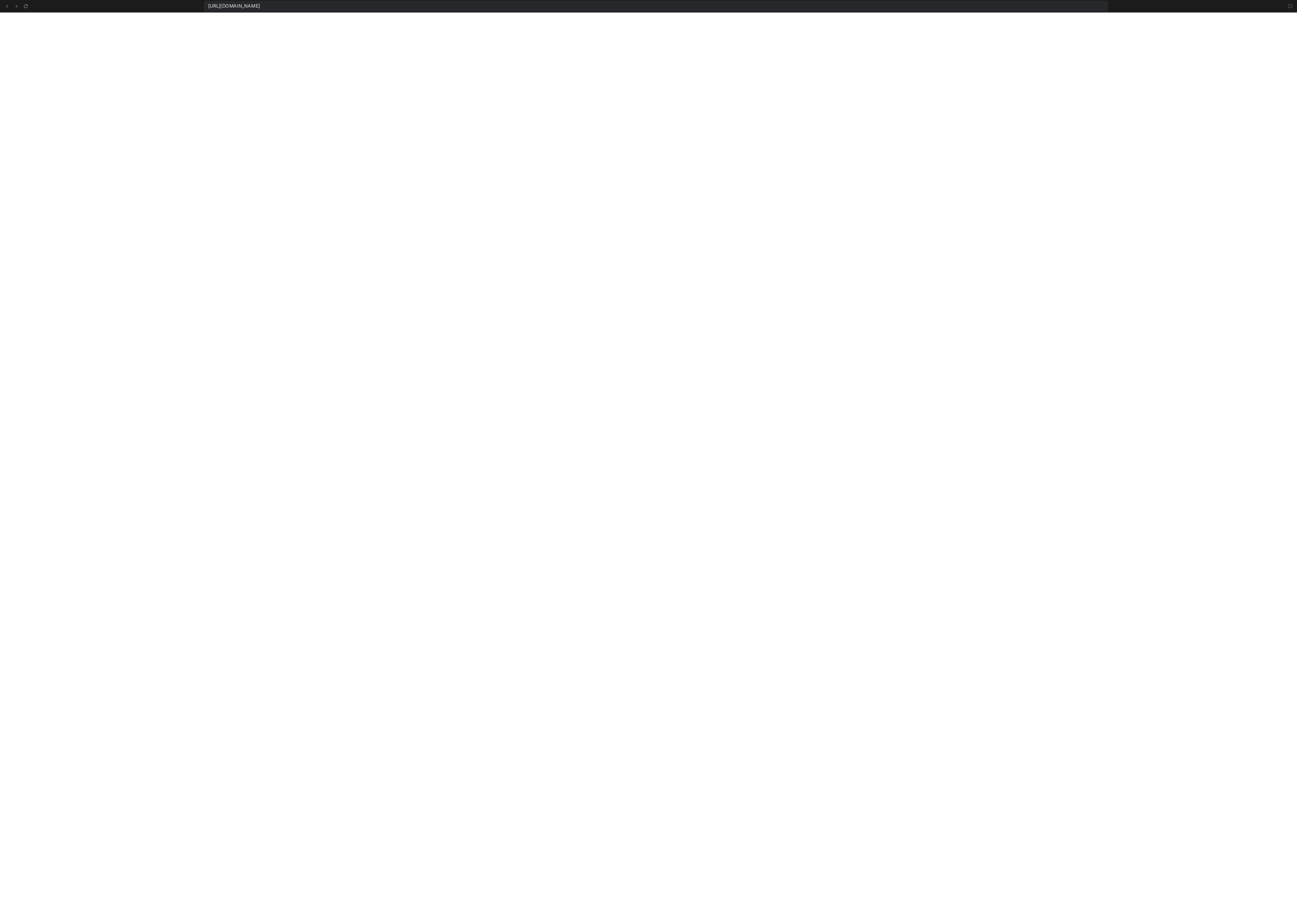
scroll to position [714, 0]
type textarea "x"
type textarea "element.addEventListener('blur', function() { this.style.outline = ''; this.sty…"
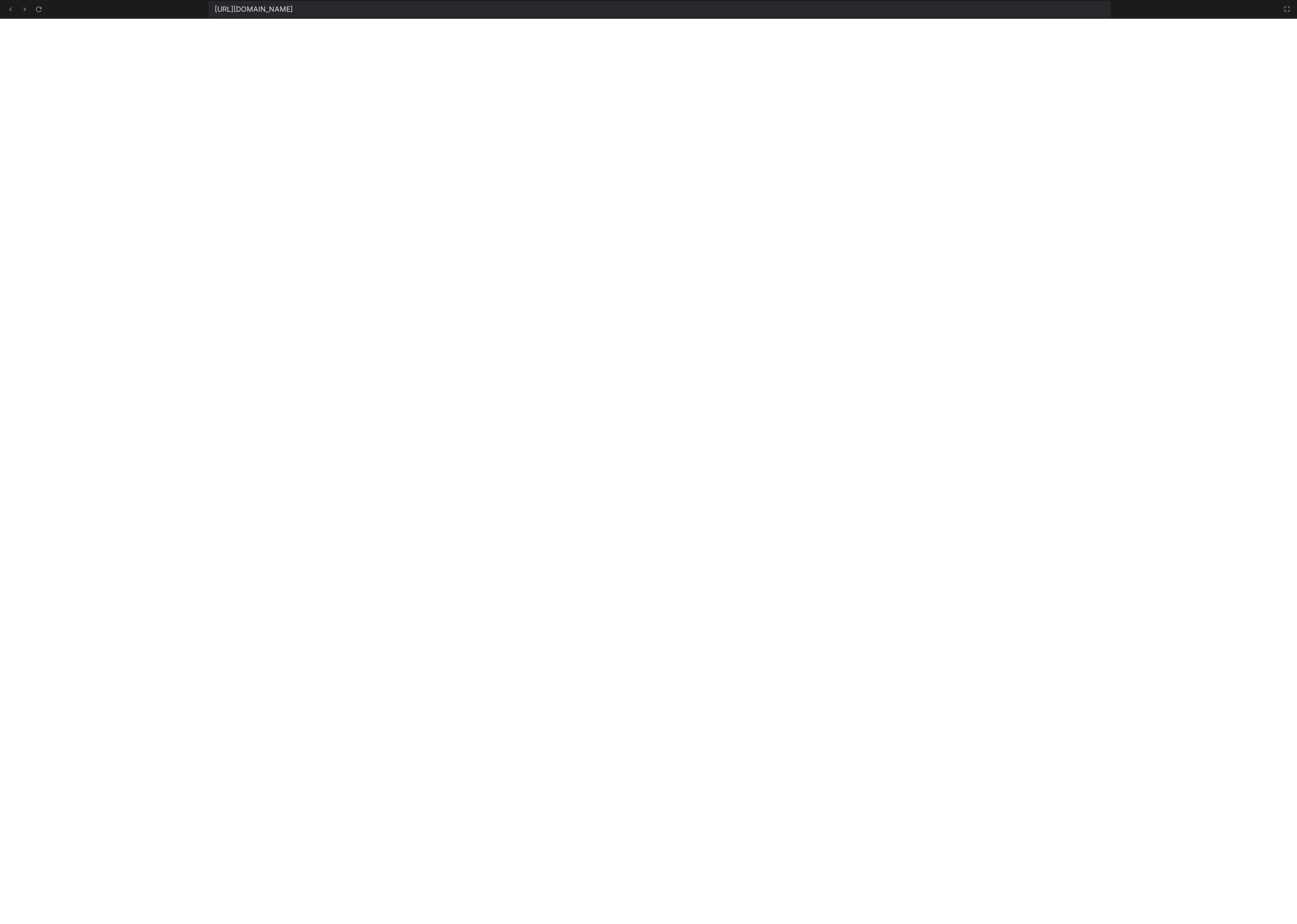
type textarea "x"
type textarea "}); });"
type textarea "x"
type textarea "this.style.outlineOffset = ''; }); }); });"
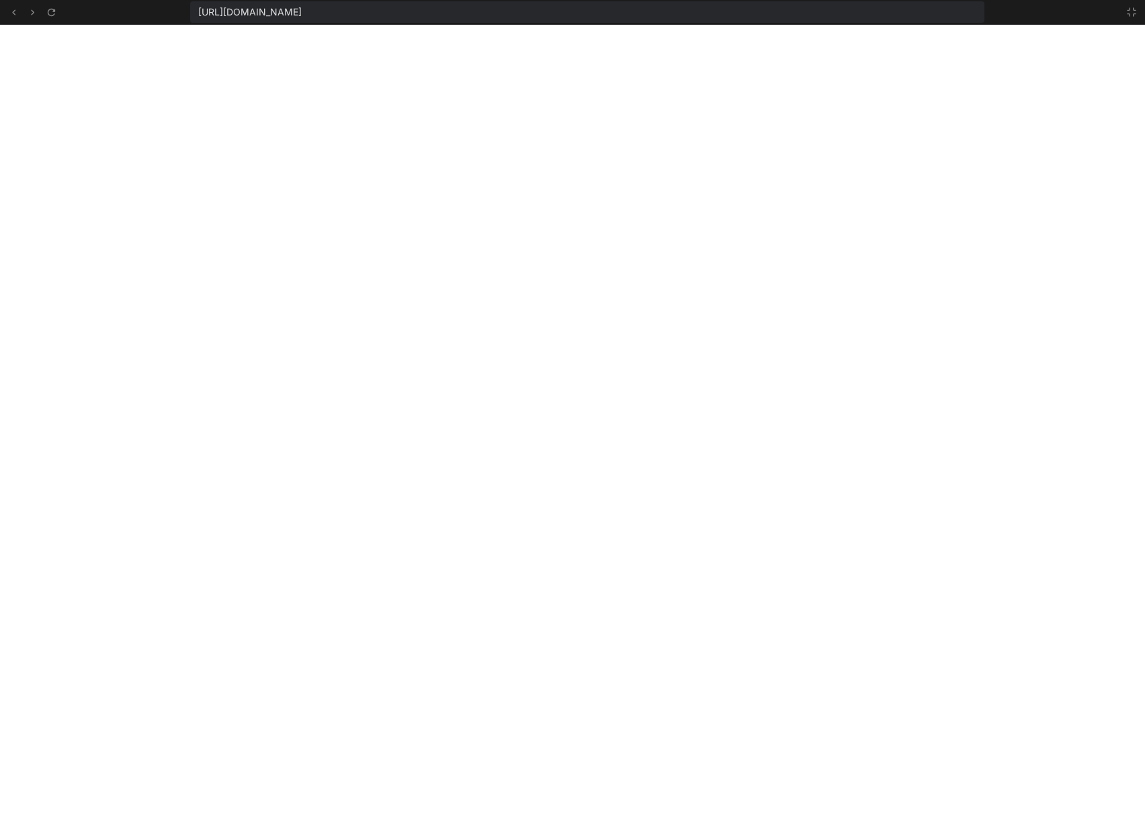
scroll to position [2170, 0]
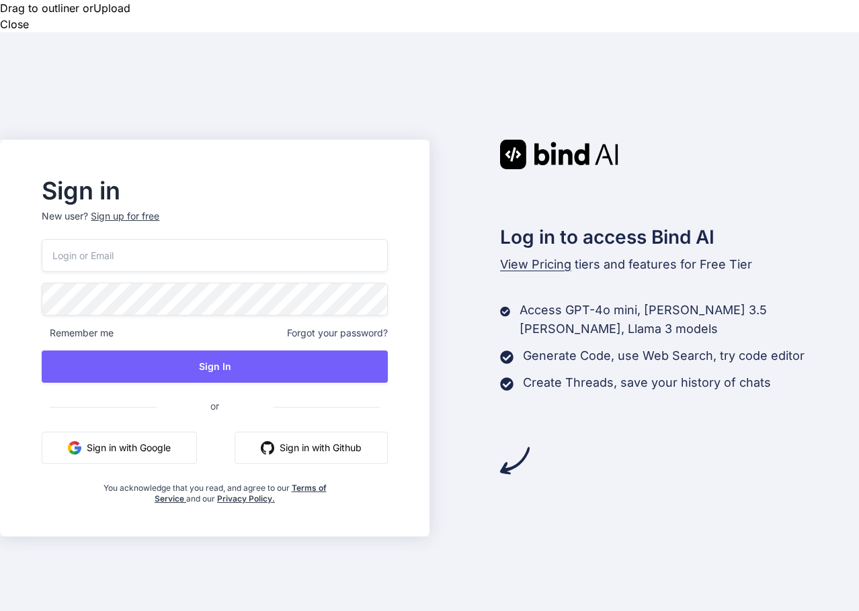
click at [140, 432] on button "Sign in with Google" at bounding box center [119, 448] width 155 height 32
